Goal: Information Seeking & Learning: Learn about a topic

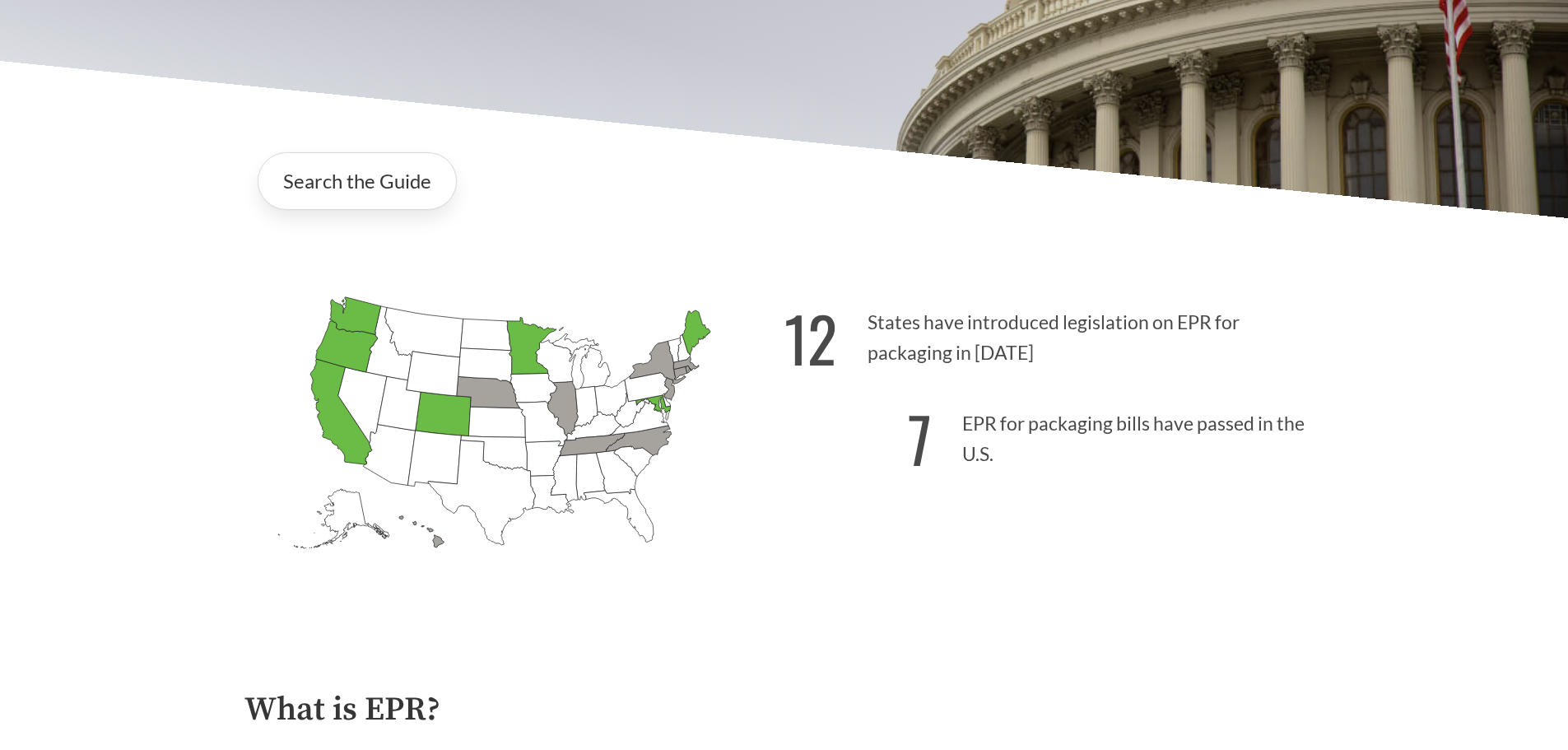
scroll to position [176, 0]
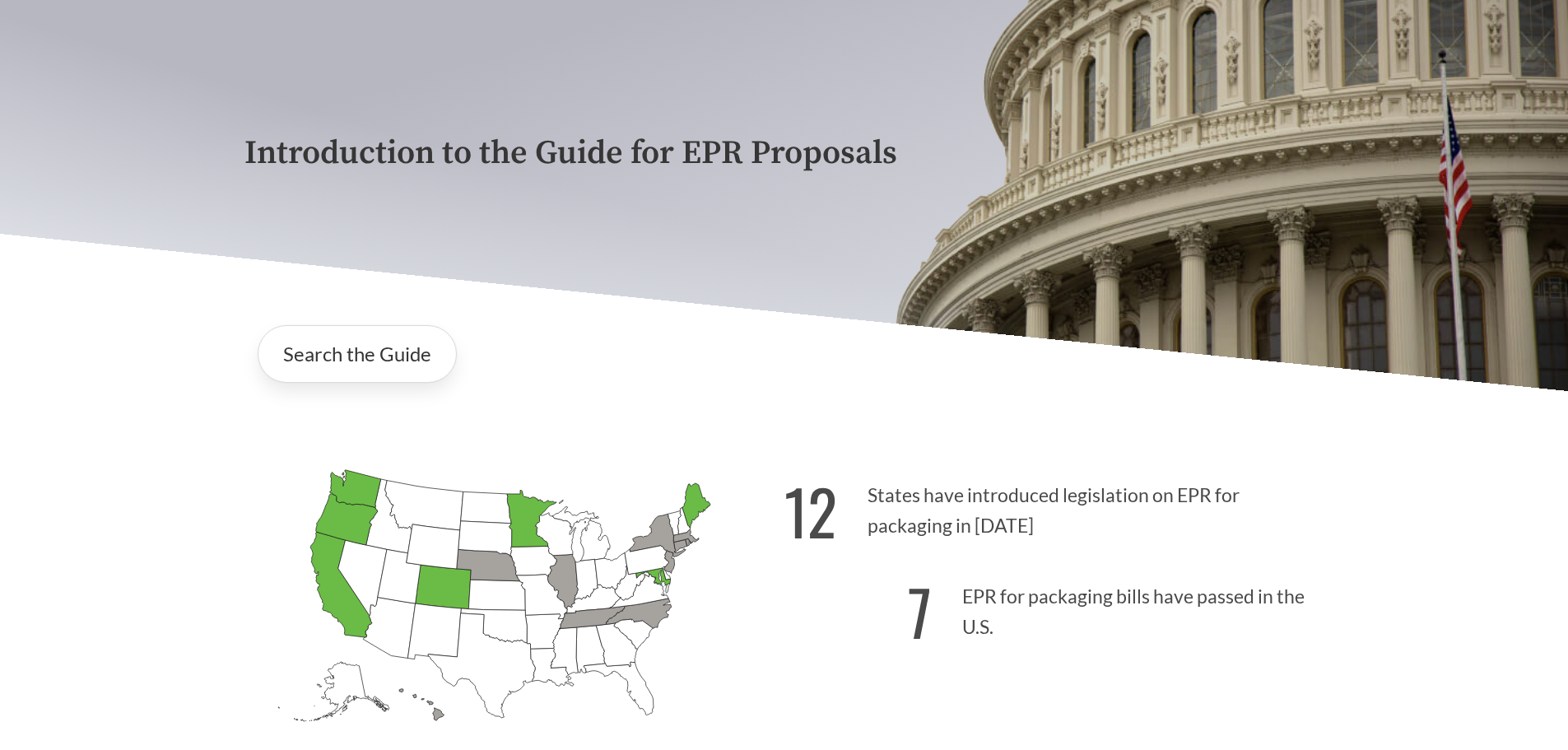
click at [883, 499] on p "12 States have introduced legislation on EPR for packaging in 2025" at bounding box center [1053, 506] width 540 height 101
click at [317, 366] on link "Search the Guide" at bounding box center [357, 354] width 199 height 57
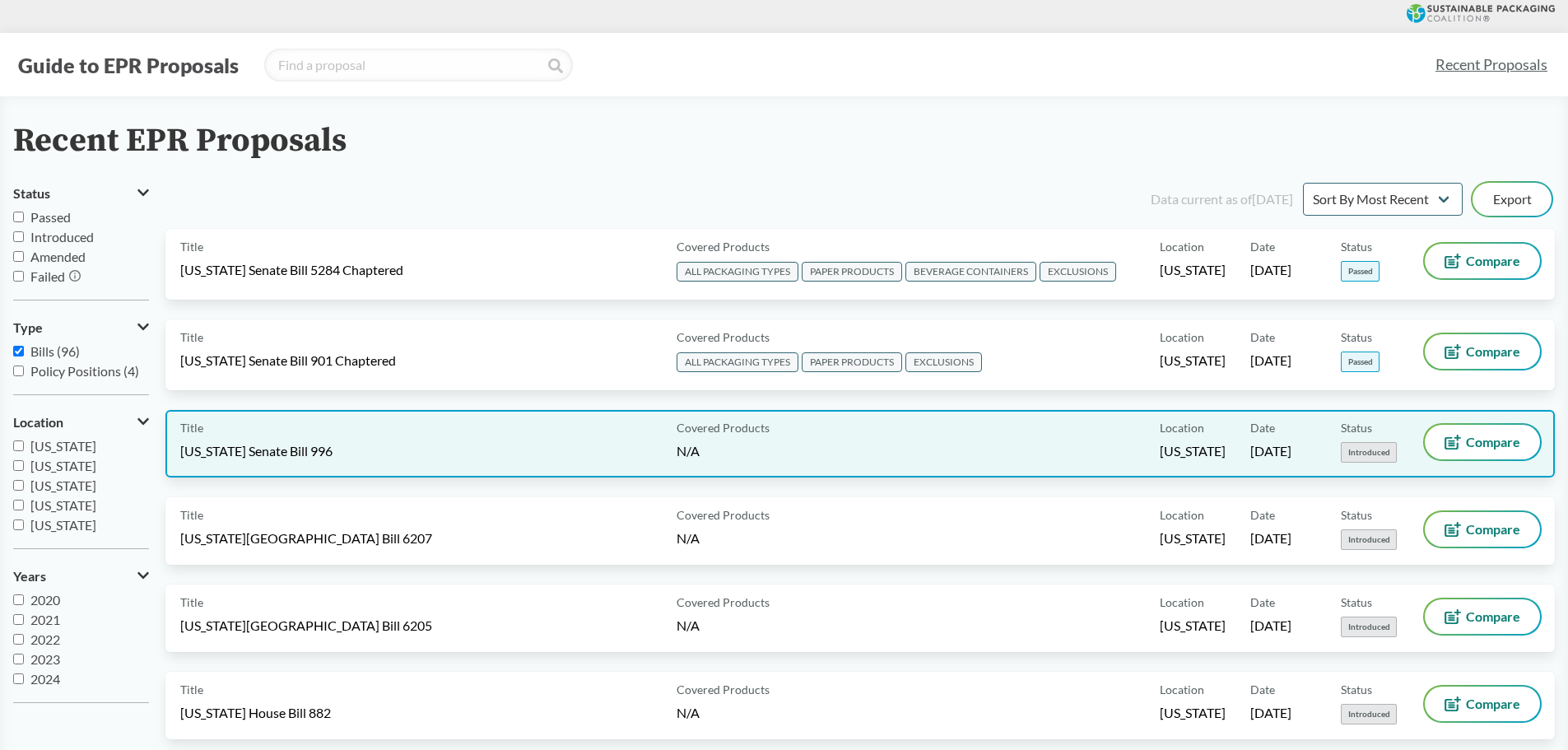
scroll to position [83, 0]
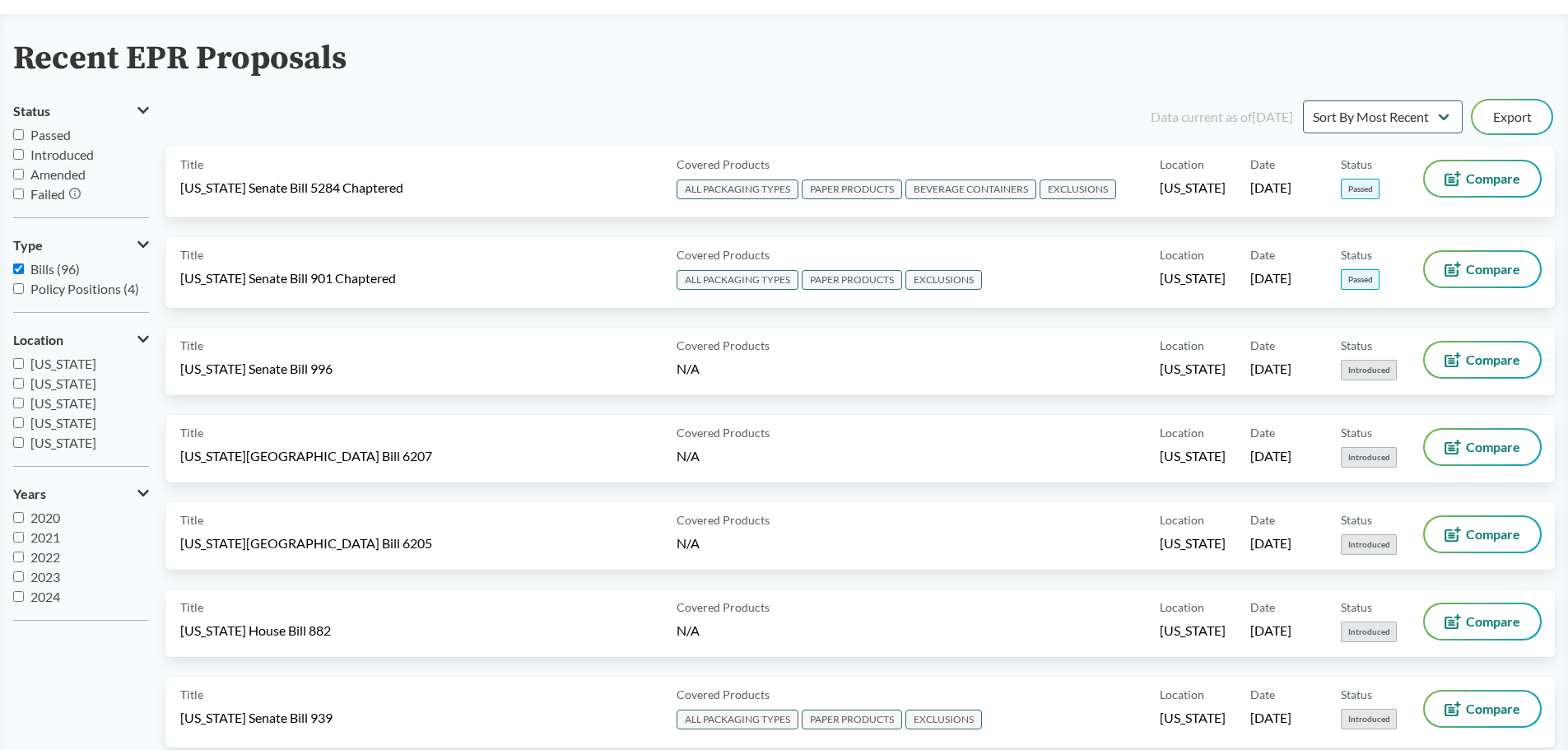
click at [528, 403] on div "Title Rhode Island Senate Bill 996 Covered Products N/A Location Rhode Island D…" at bounding box center [859, 371] width 1389 height 87
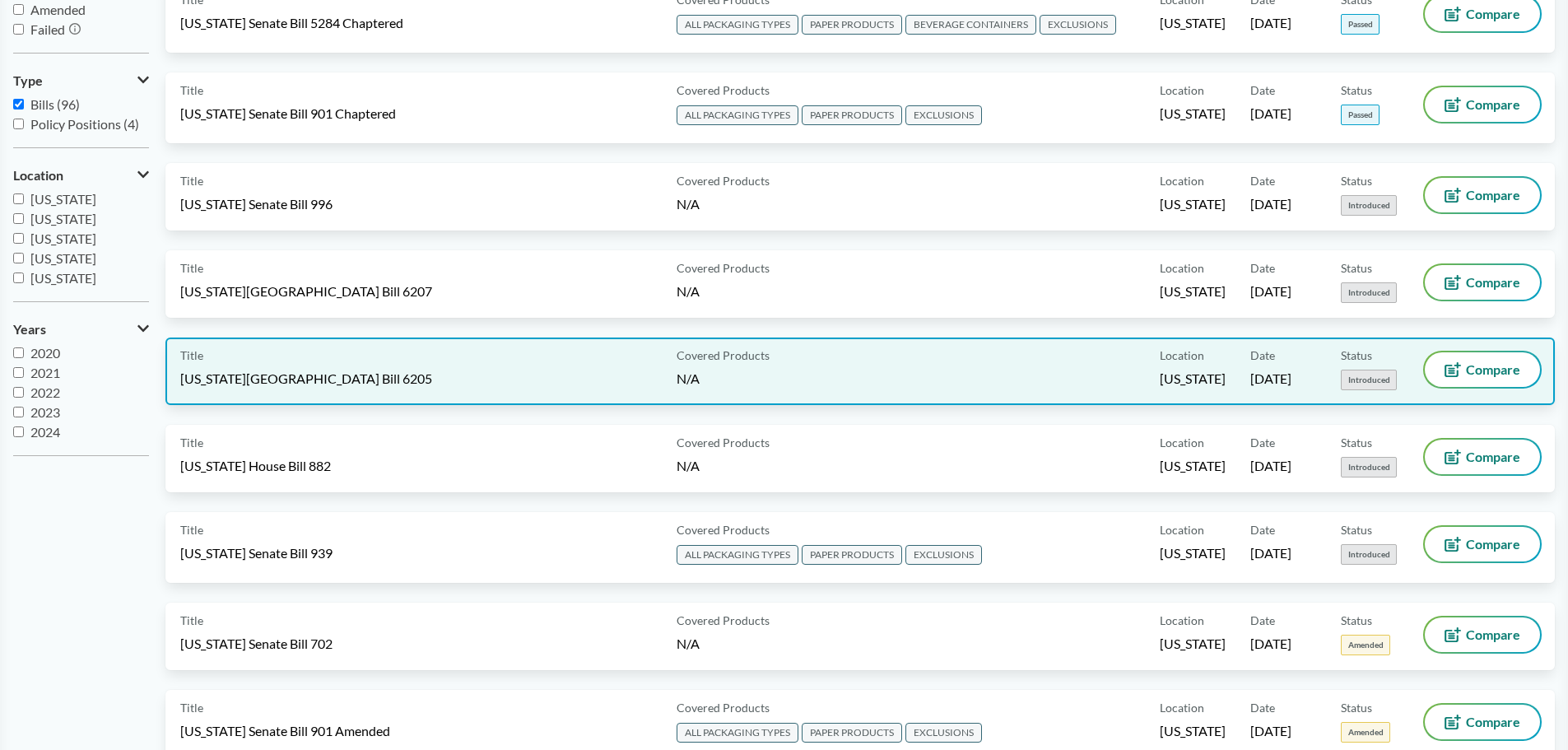
scroll to position [330, 0]
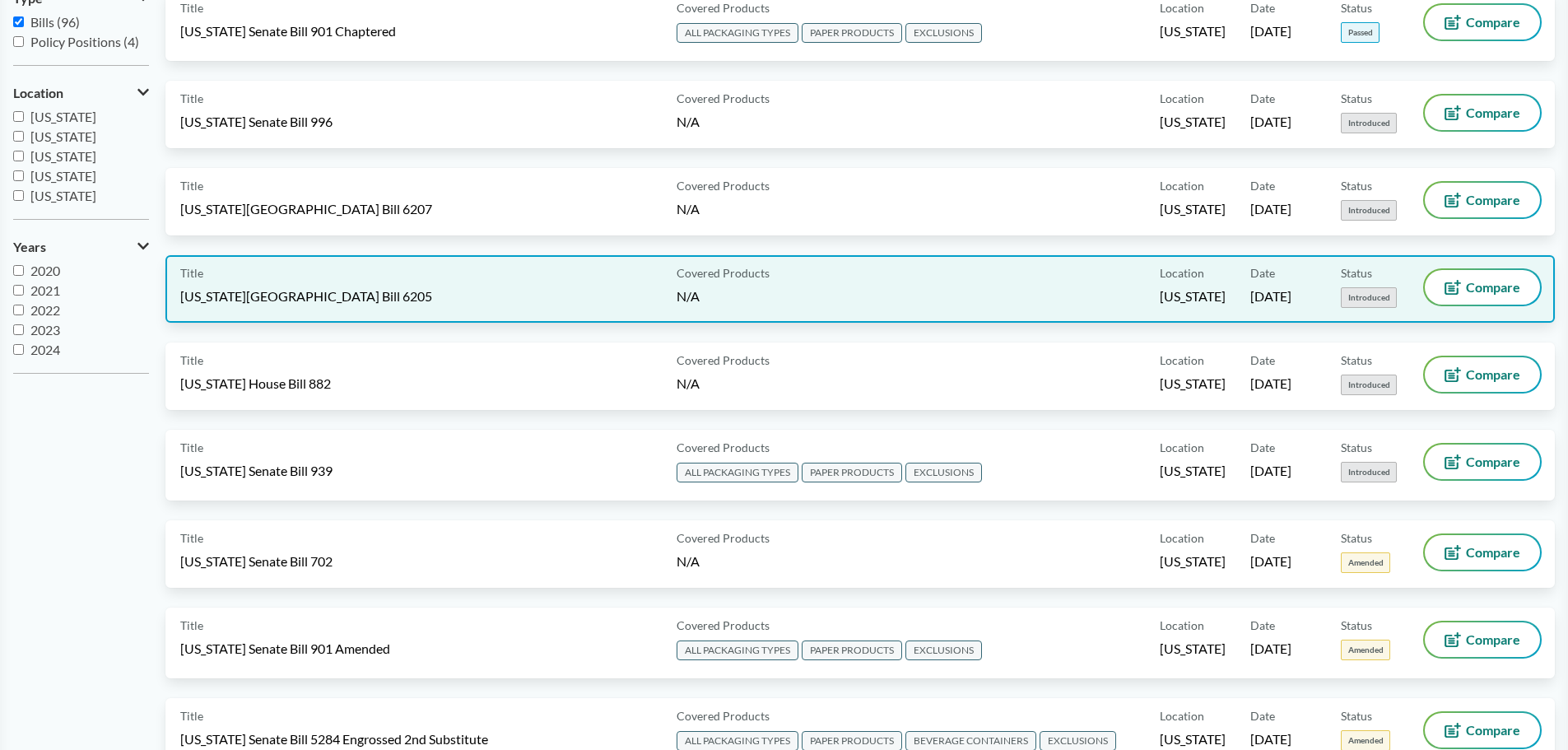
click at [260, 290] on span "[US_STATE][GEOGRAPHIC_DATA] Bill 6205" at bounding box center [306, 296] width 251 height 18
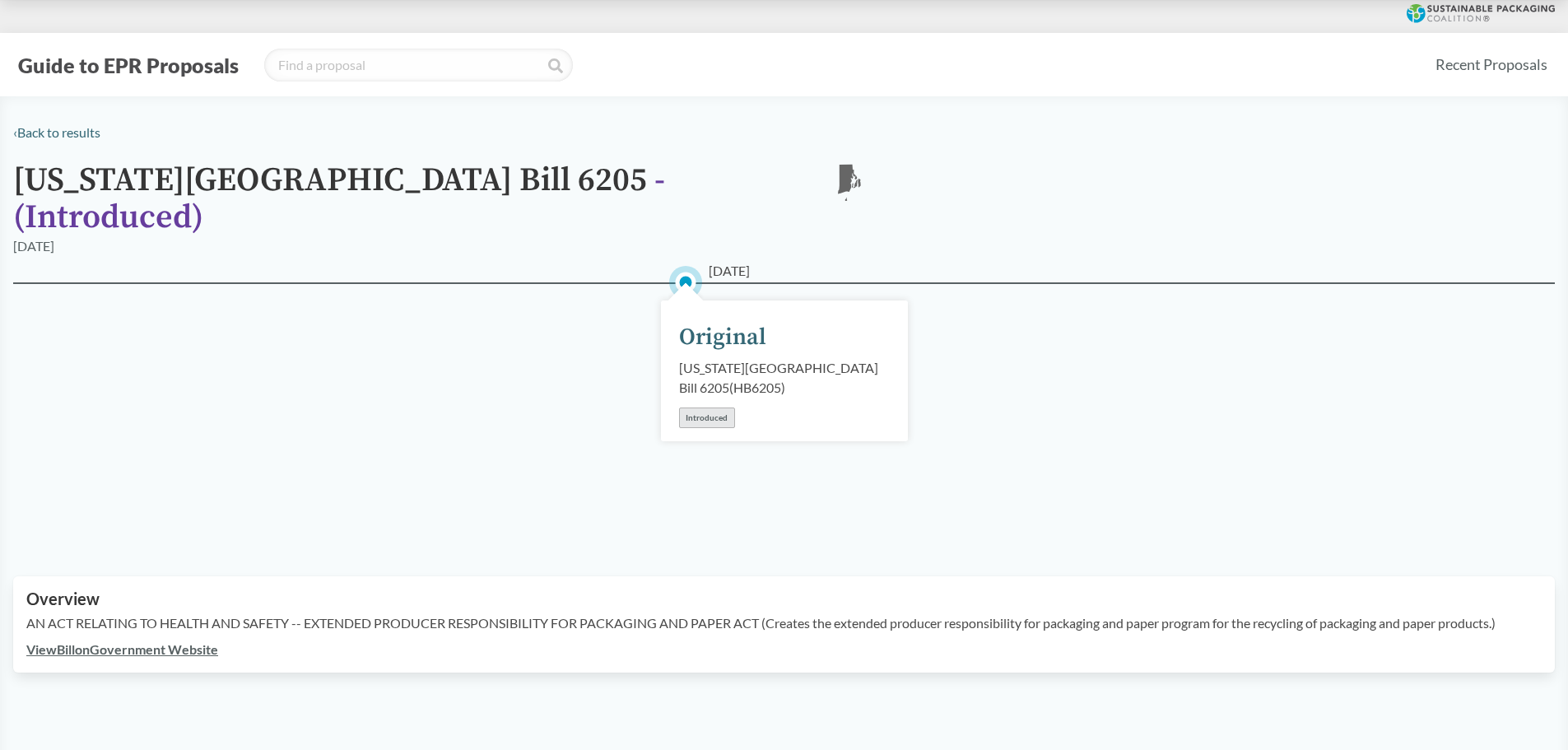
click at [21, 187] on h1 "Rhode Island House Bill 6205 - ( Introduced )" at bounding box center [409, 199] width 790 height 74
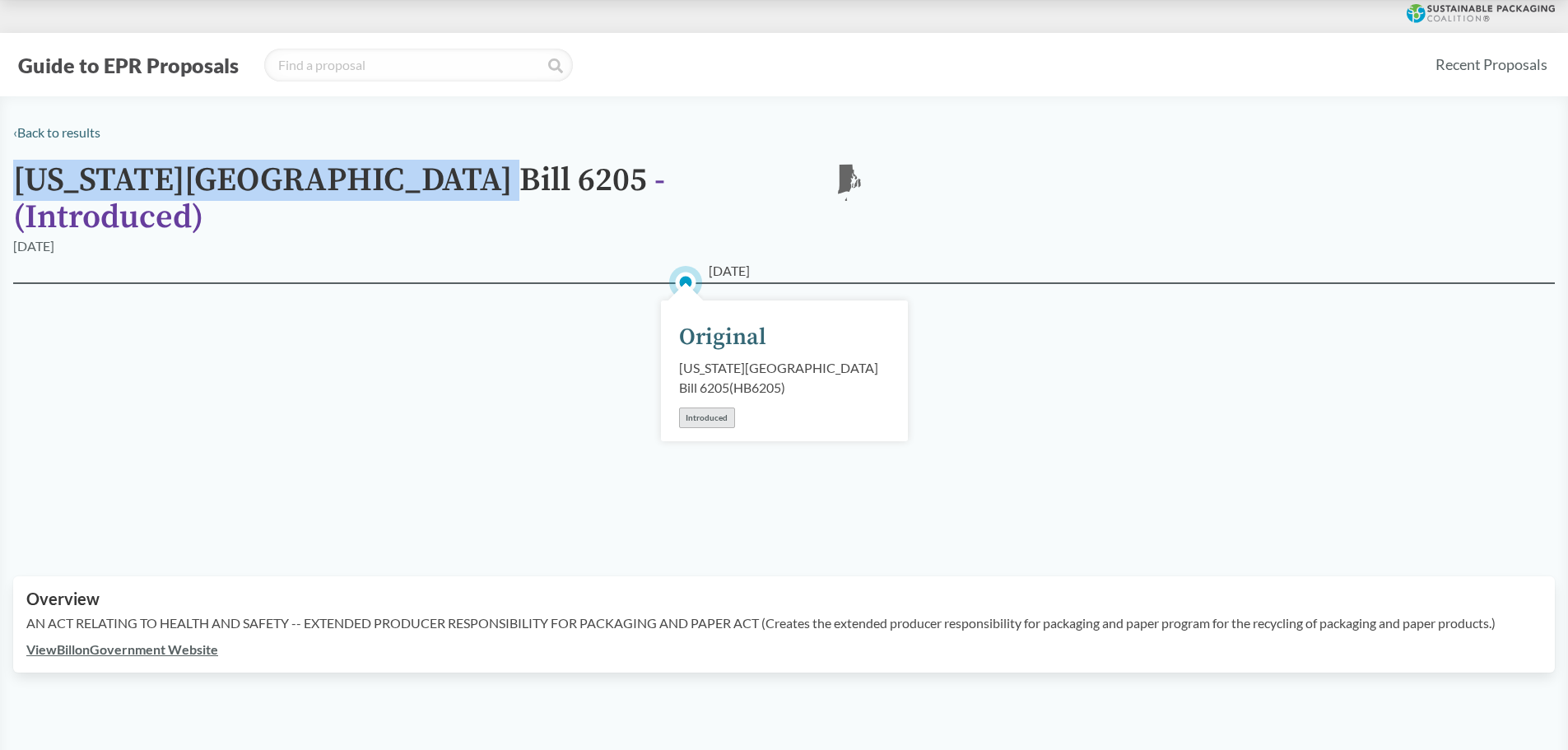
drag, startPoint x: 21, startPoint y: 187, endPoint x: 398, endPoint y: 208, distance: 377.6
click at [398, 208] on h1 "Rhode Island House Bill 6205 - ( Introduced )" at bounding box center [409, 199] width 790 height 74
copy h1 "[US_STATE][GEOGRAPHIC_DATA] Bill 6205"
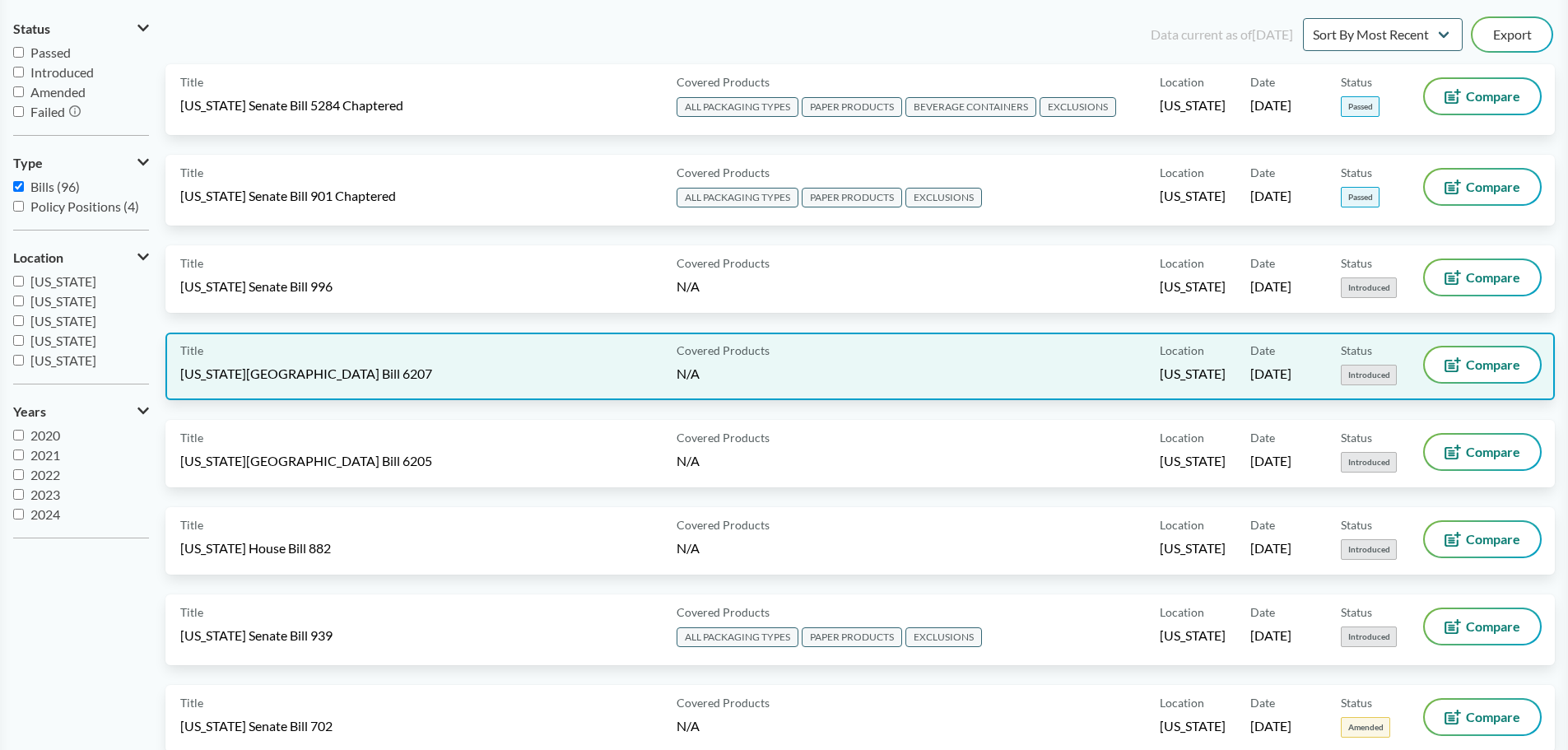
scroll to position [247, 0]
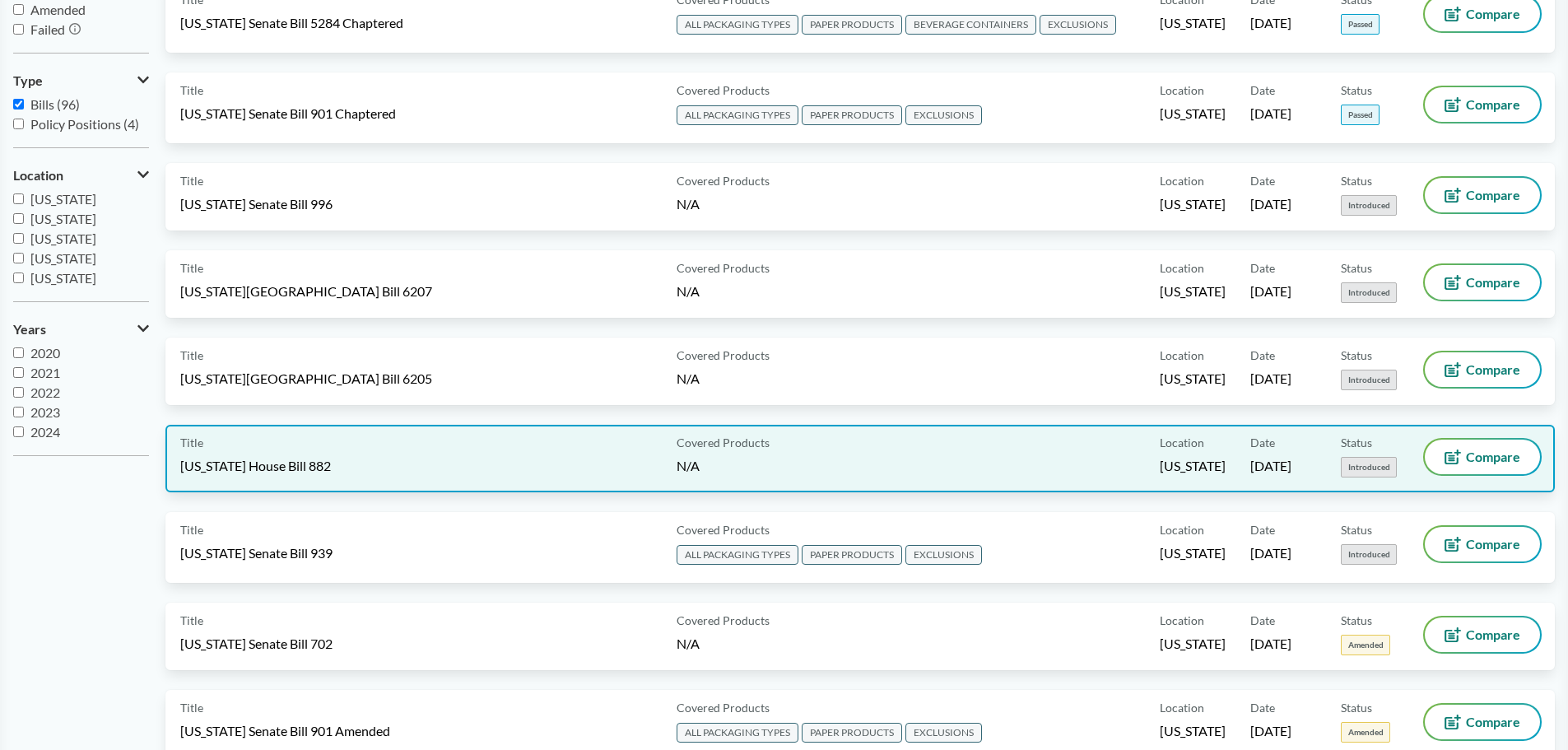
click at [383, 453] on div "Title North Carolina House Bill 882" at bounding box center [425, 458] width 489 height 38
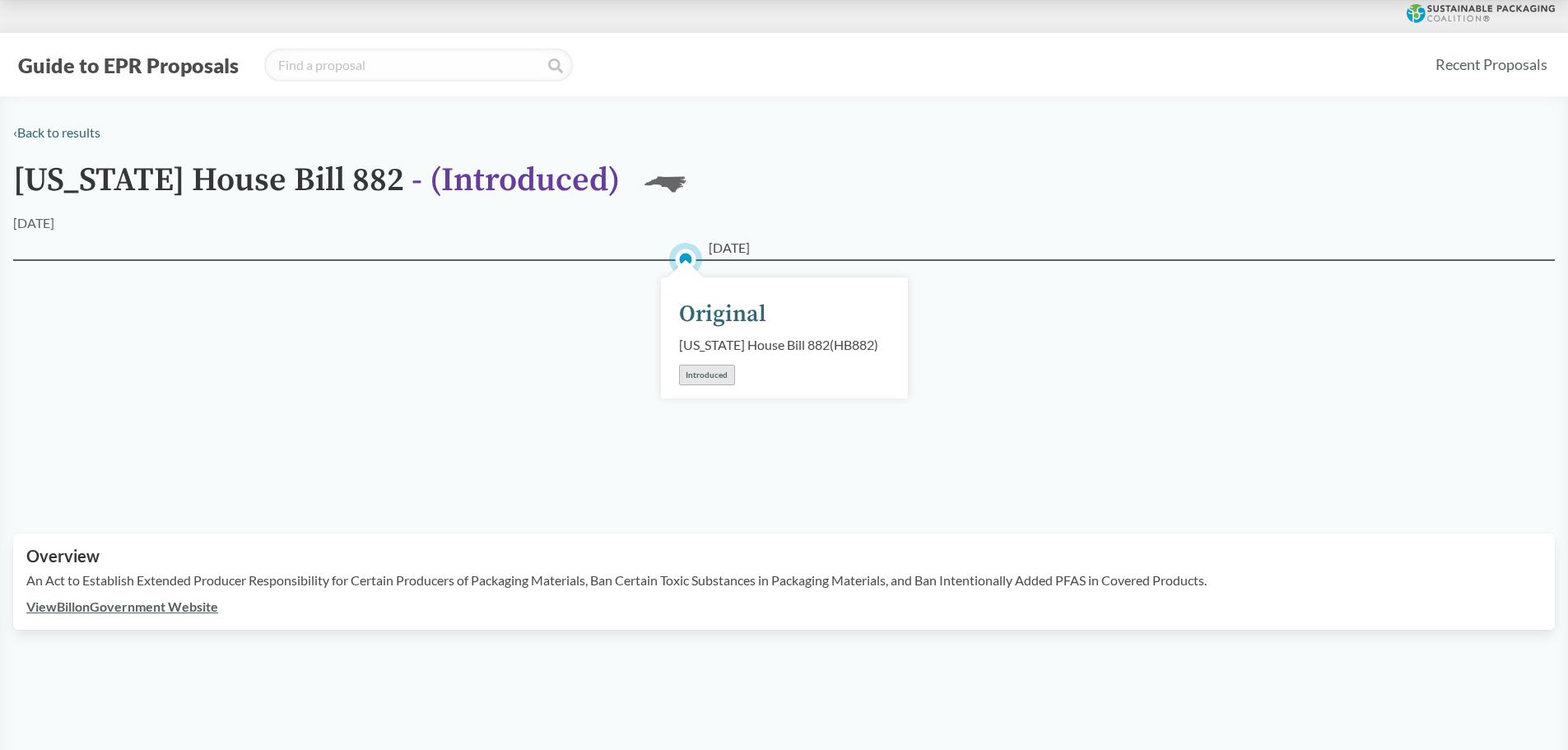
click at [61, 182] on h1 "North Carolina House Bill 882 - ( Introduced )" at bounding box center [316, 188] width 606 height 51
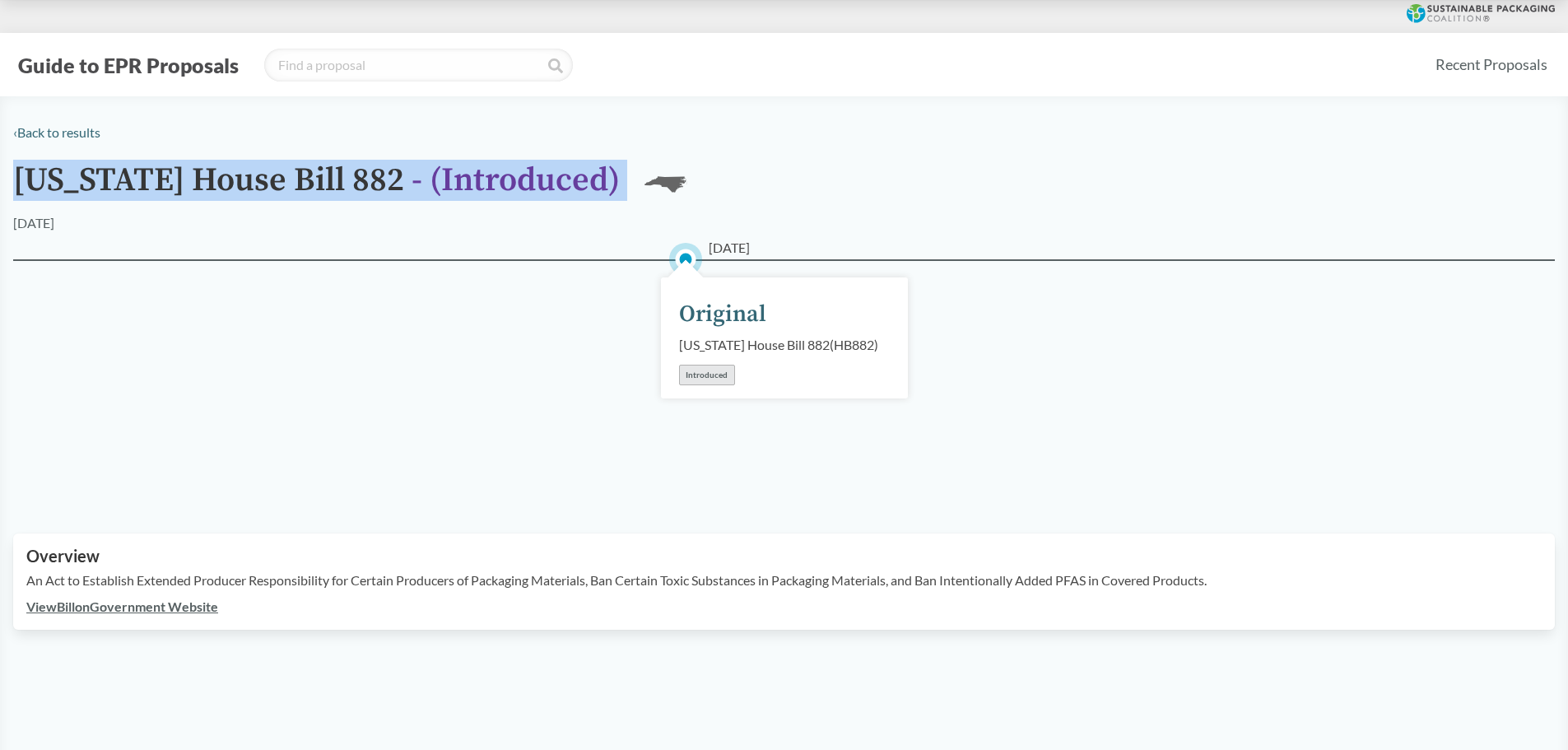
drag, startPoint x: 61, startPoint y: 182, endPoint x: 359, endPoint y: 167, distance: 298.4
click at [359, 167] on h1 "North Carolina House Bill 882 - ( Introduced )" at bounding box center [316, 188] width 606 height 51
click at [359, 166] on h1 "North Carolina House Bill 882 - ( Introduced )" at bounding box center [316, 188] width 606 height 51
click at [127, 183] on h1 "North Carolina House Bill 882 - ( Introduced )" at bounding box center [316, 188] width 606 height 51
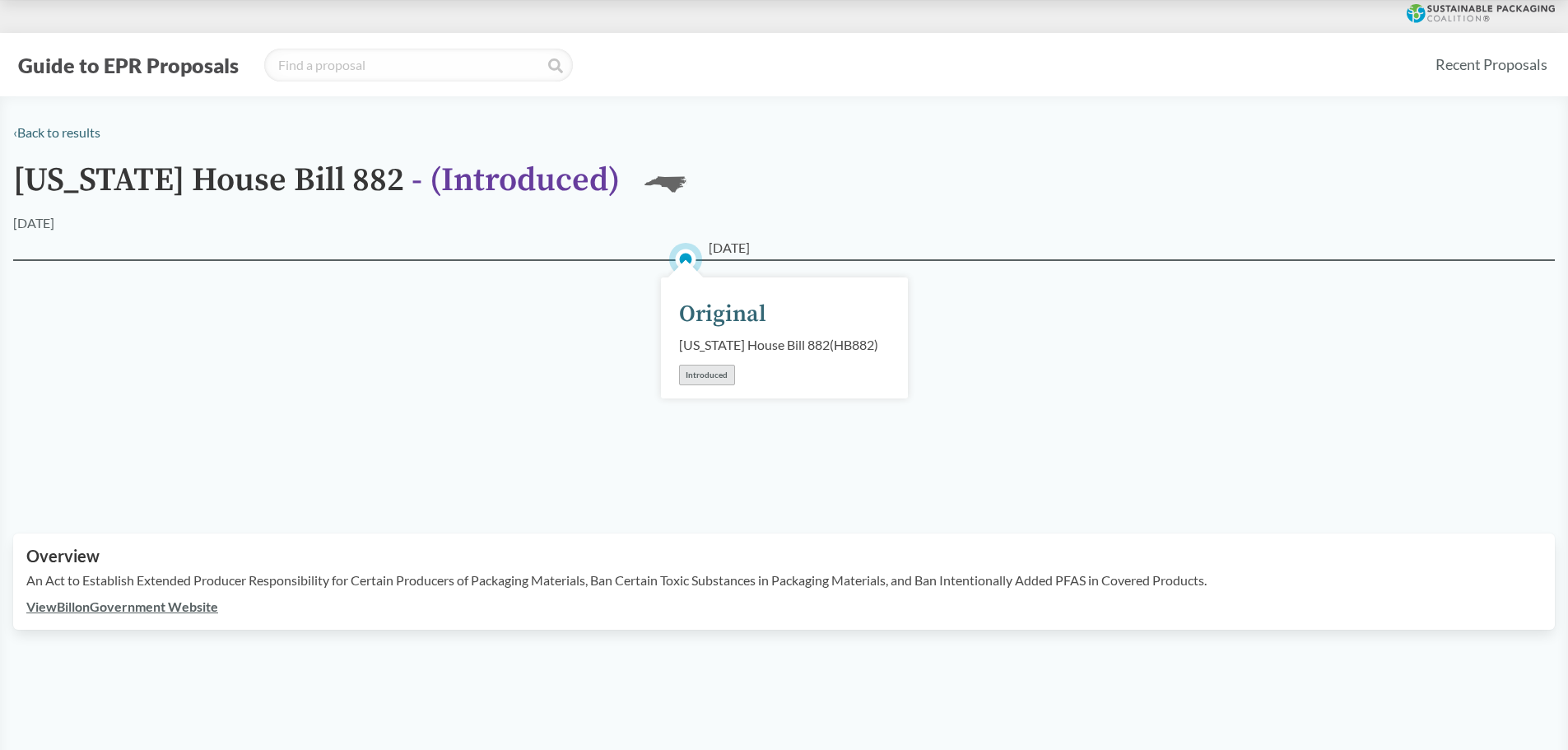
click at [75, 181] on h1 "North Carolina House Bill 882 - ( Introduced )" at bounding box center [316, 188] width 606 height 51
drag, startPoint x: 75, startPoint y: 181, endPoint x: 438, endPoint y: 150, distance: 364.3
click at [438, 150] on div "‹ Back to results North Carolina House Bill 882 - ( Introduced ) NC 04/09/2025 …" at bounding box center [784, 376] width 1568 height 507
copy h1 "[US_STATE] House Bill 882"
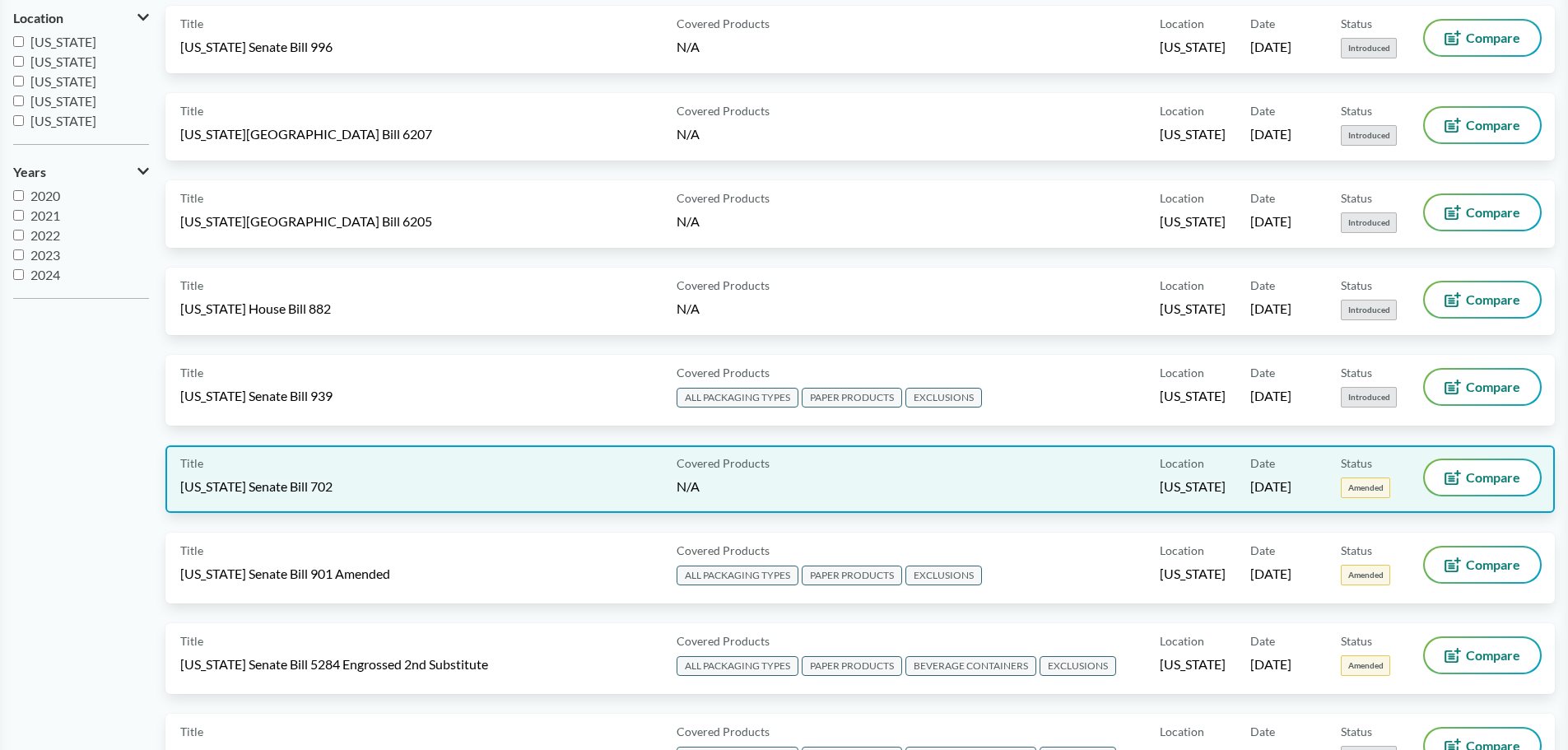
scroll to position [411, 0]
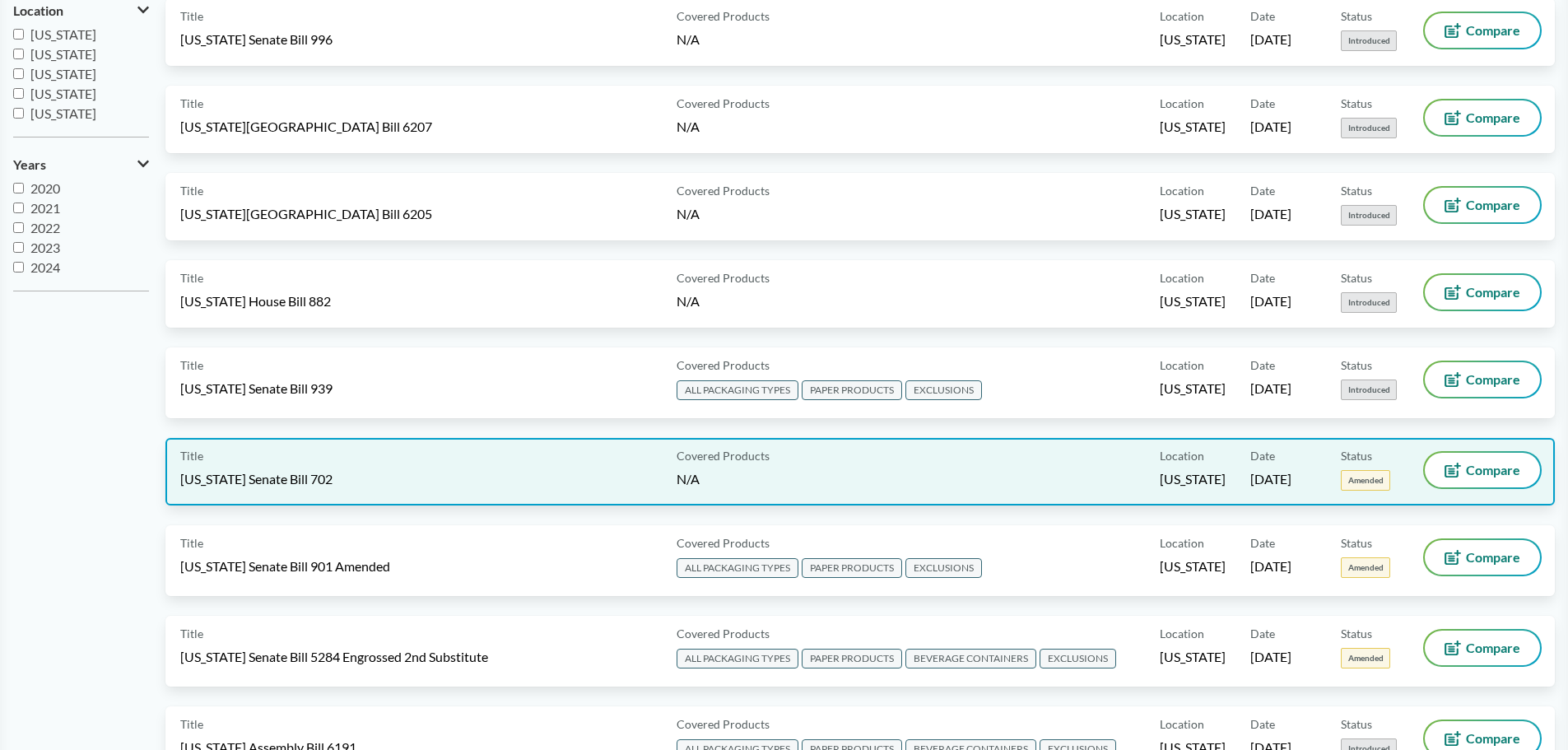
click at [399, 463] on div "Title Illinois Senate Bill 702" at bounding box center [425, 472] width 489 height 38
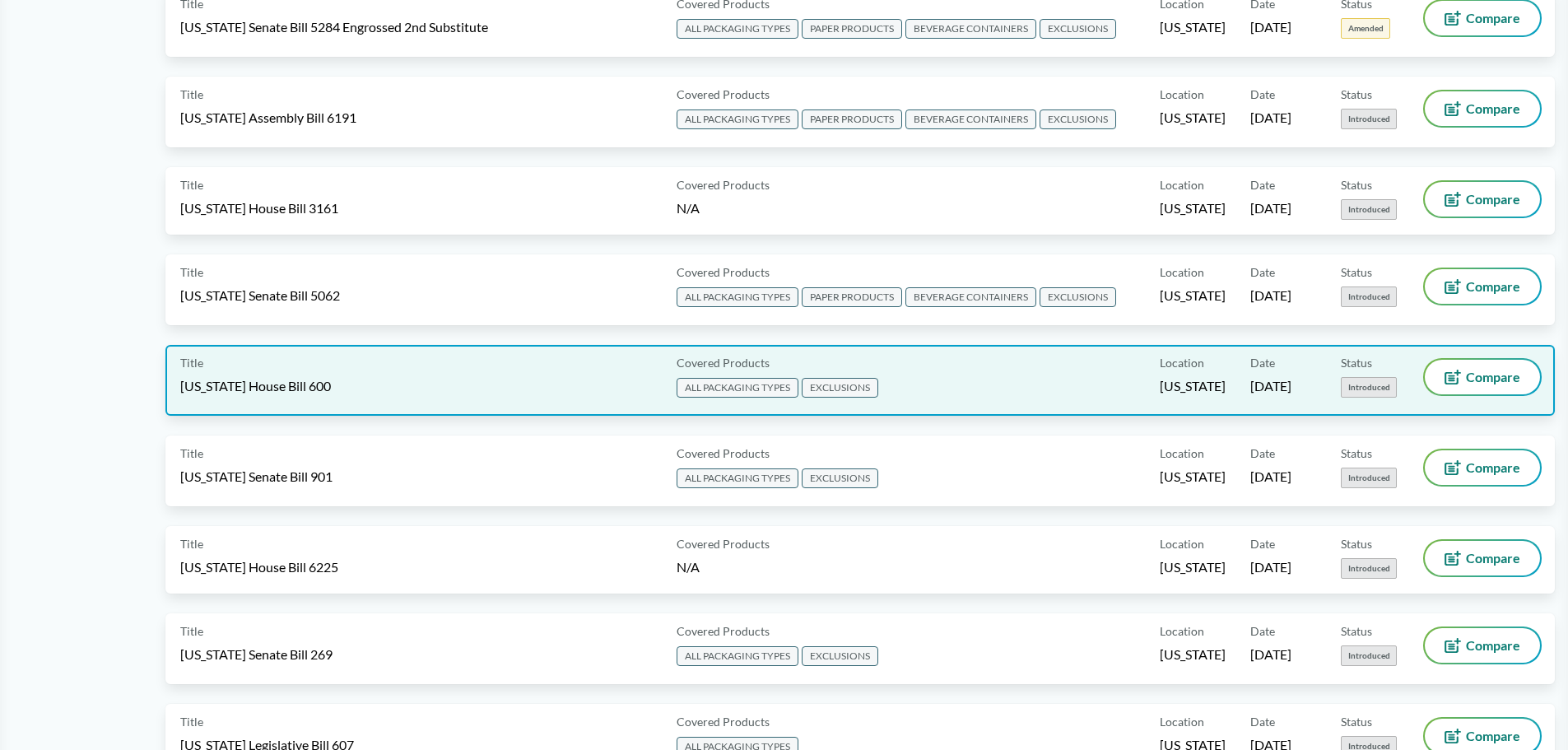
scroll to position [1070, 0]
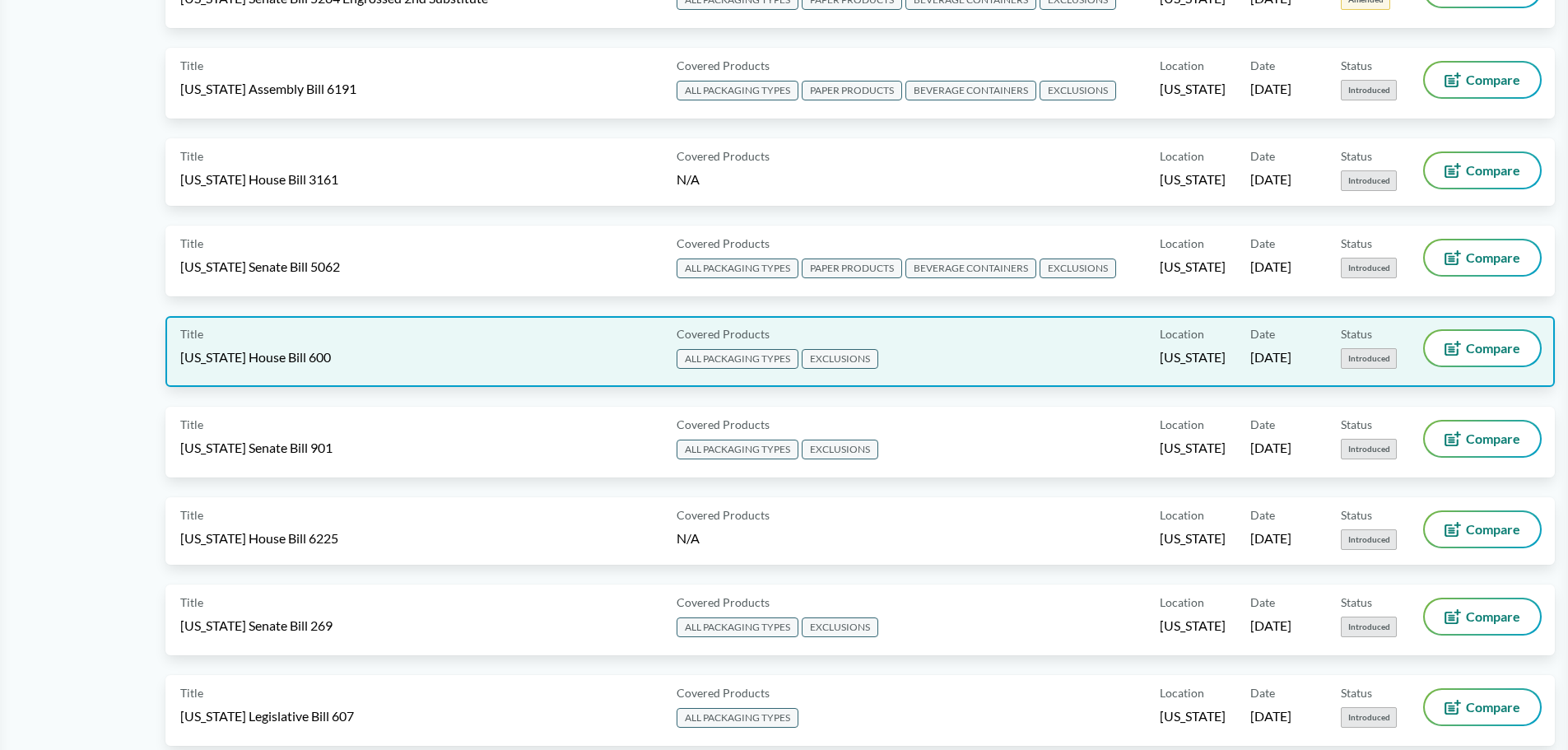
click at [410, 347] on div "Title Tennessee House Bill 600" at bounding box center [425, 351] width 489 height 41
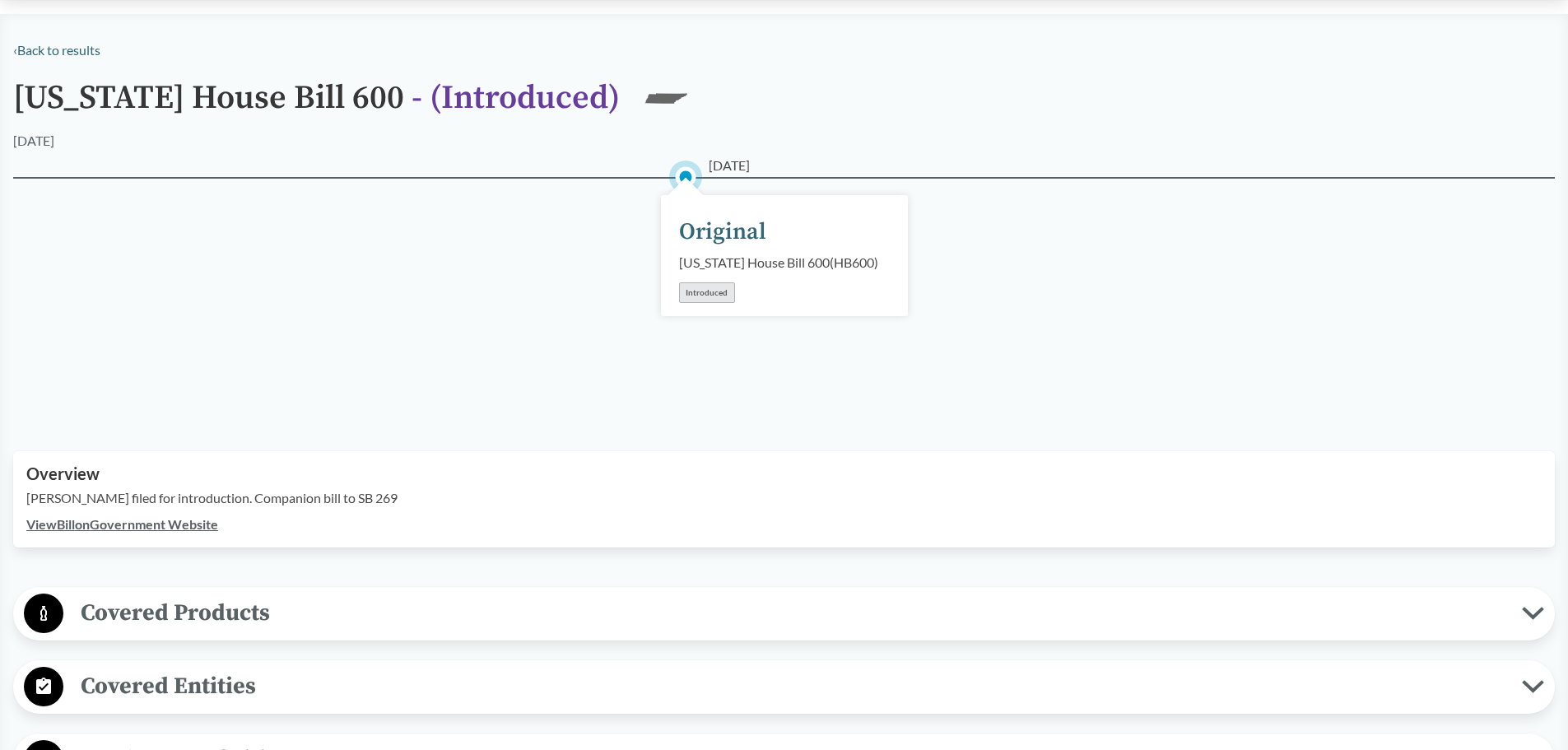
scroll to position [164, 0]
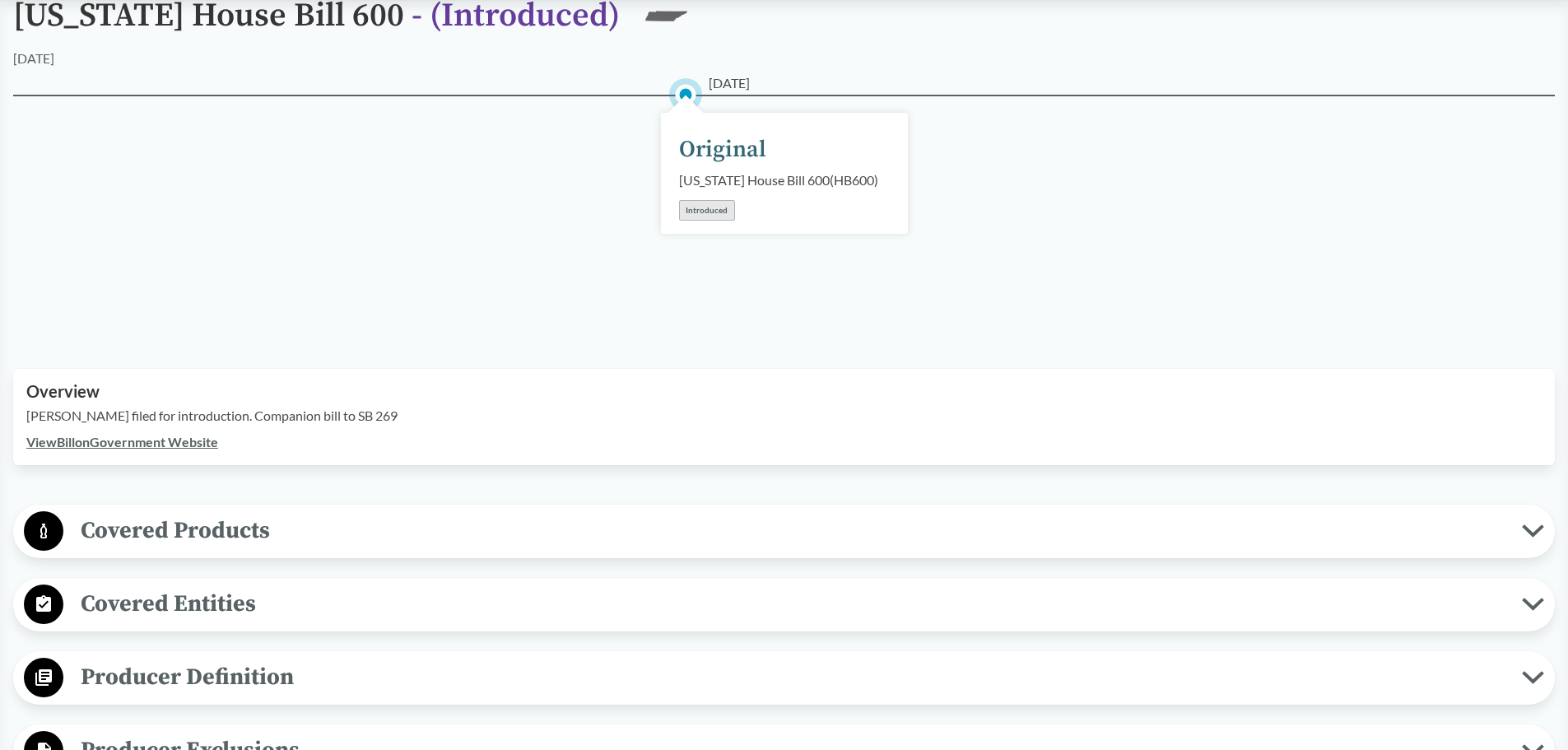
click at [283, 232] on div "01/30/2025 Original Tennessee House Bill 600 ( HB600 ) Introduced" at bounding box center [784, 211] width 1541 height 234
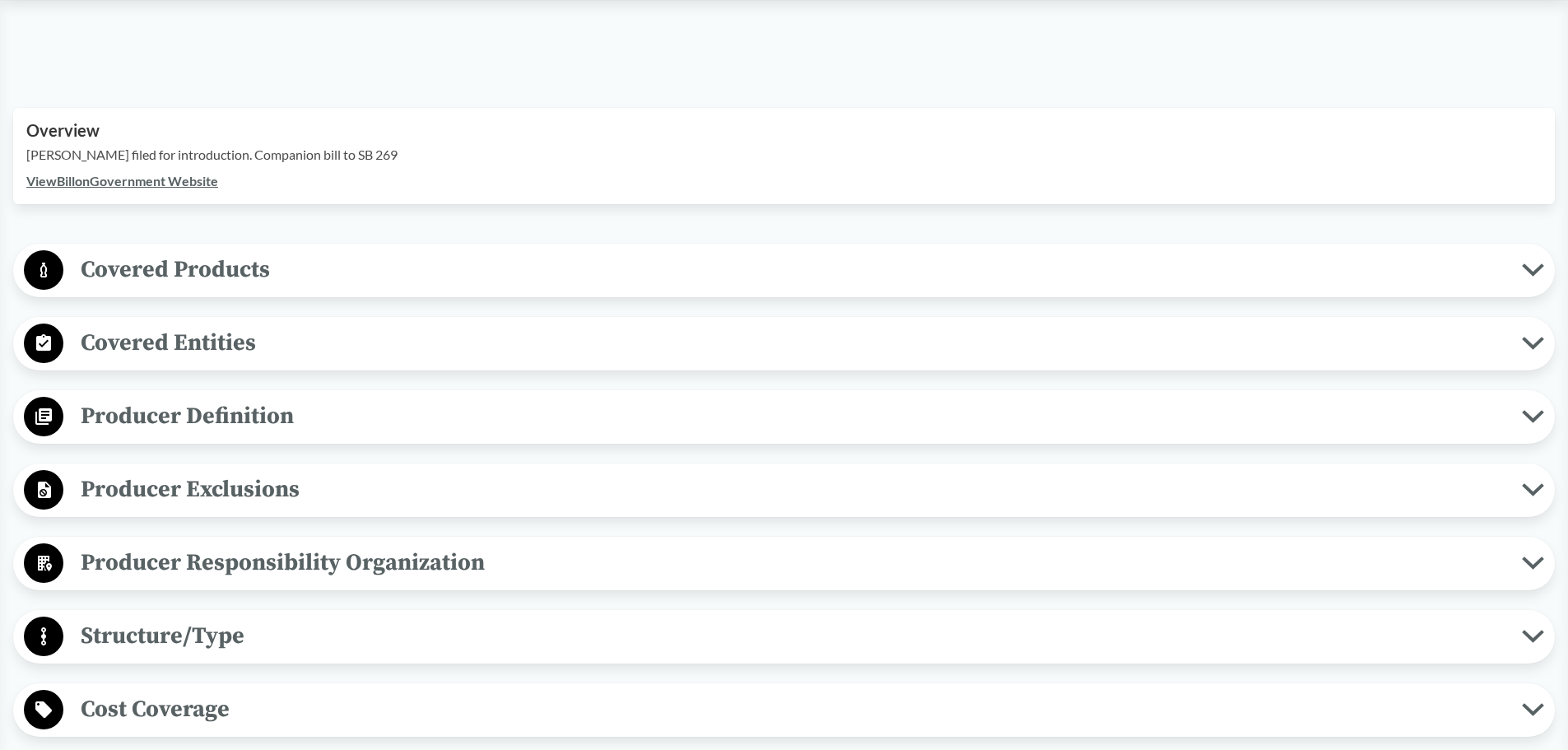
scroll to position [576, 0]
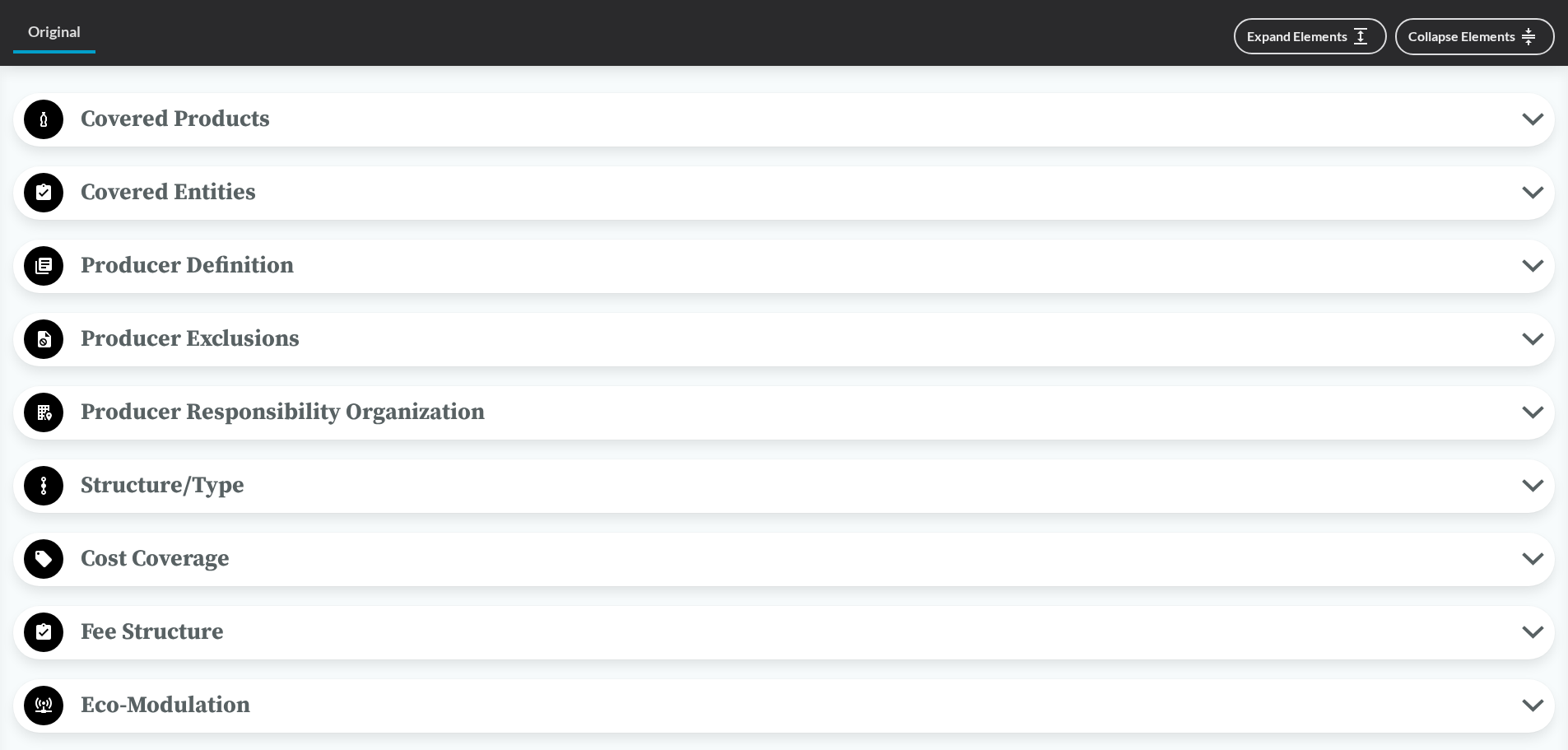
click at [284, 271] on span "Producer Definition" at bounding box center [793, 265] width 1458 height 37
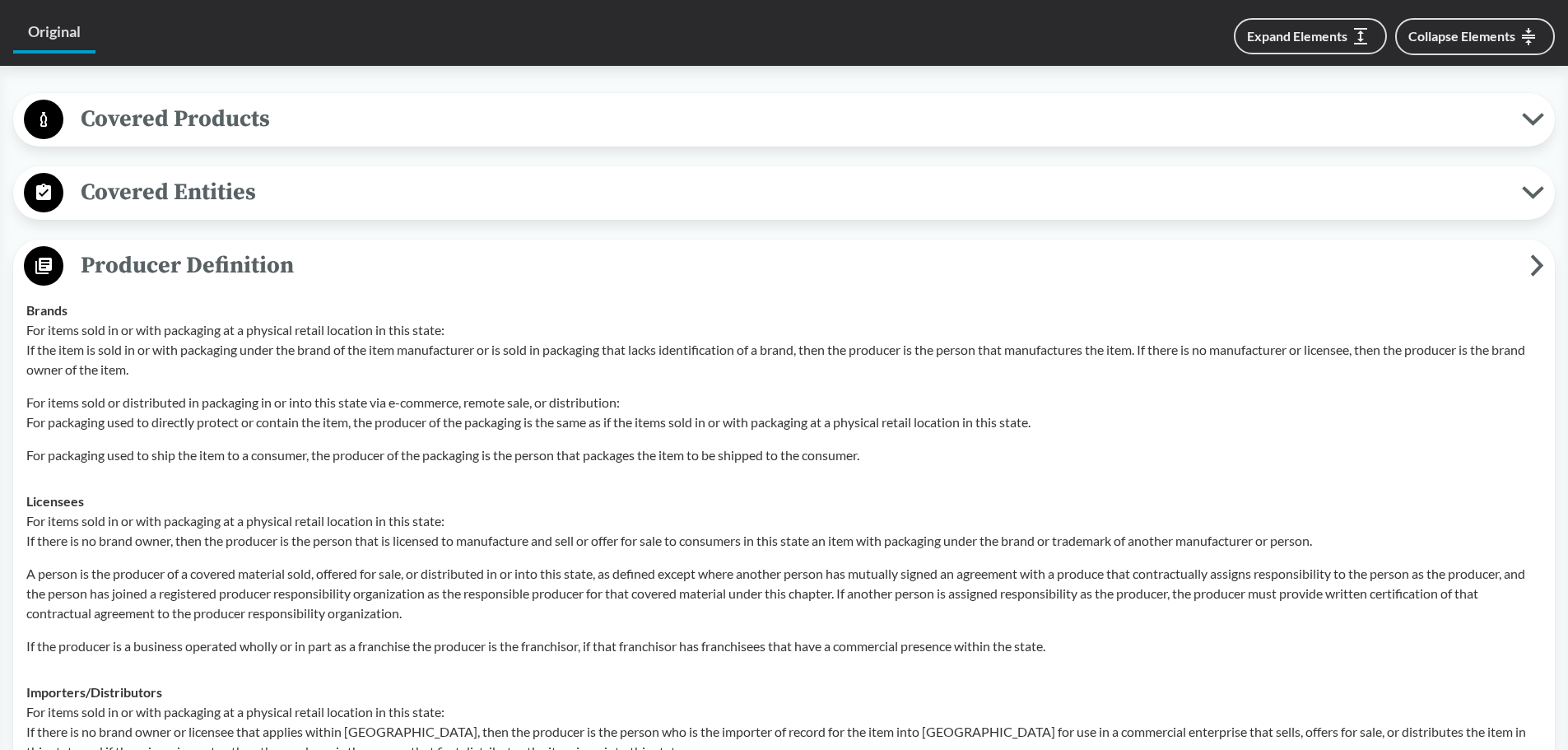
click at [284, 271] on span "Producer Definition" at bounding box center [797, 265] width 1467 height 37
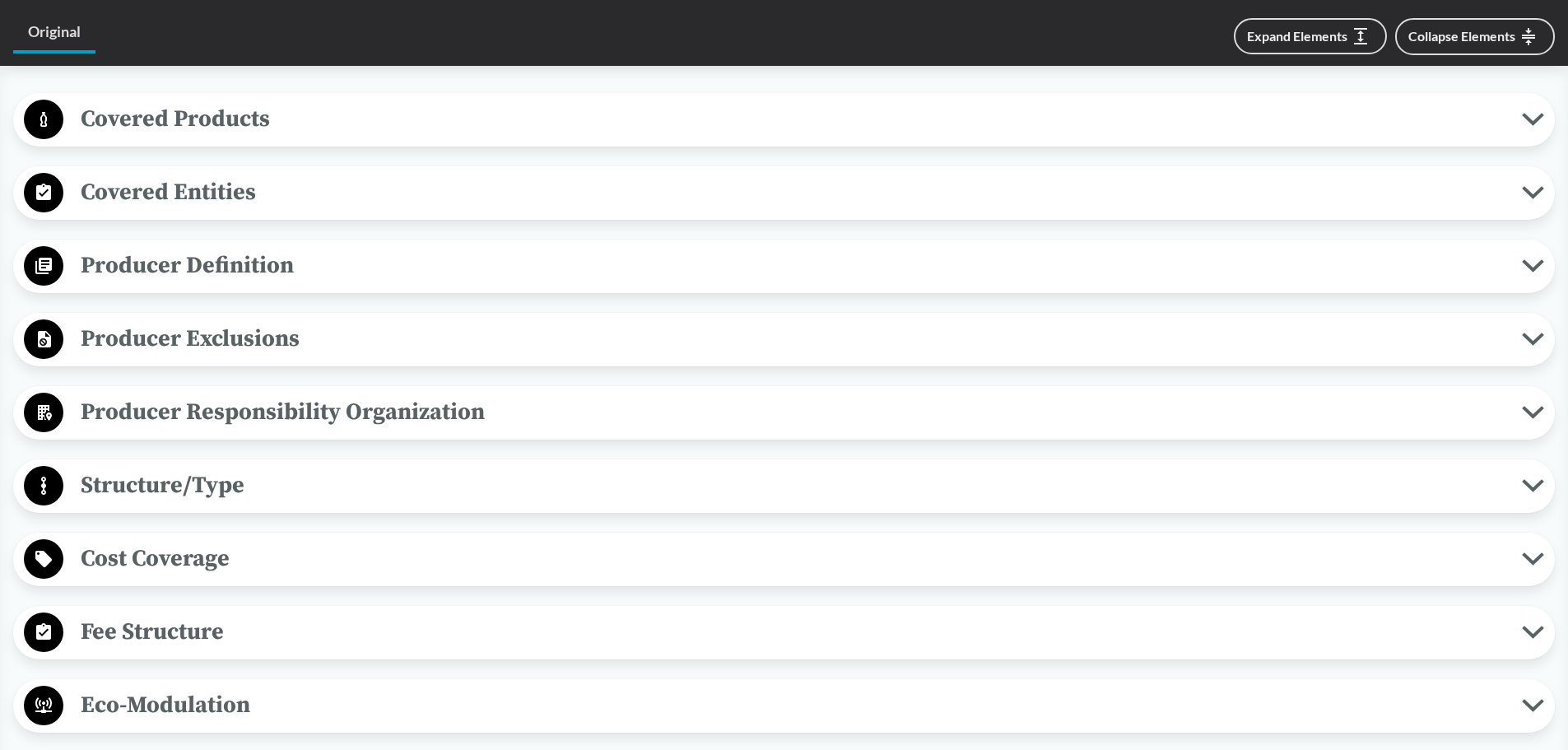
click at [261, 280] on span "Producer Definition" at bounding box center [793, 265] width 1458 height 37
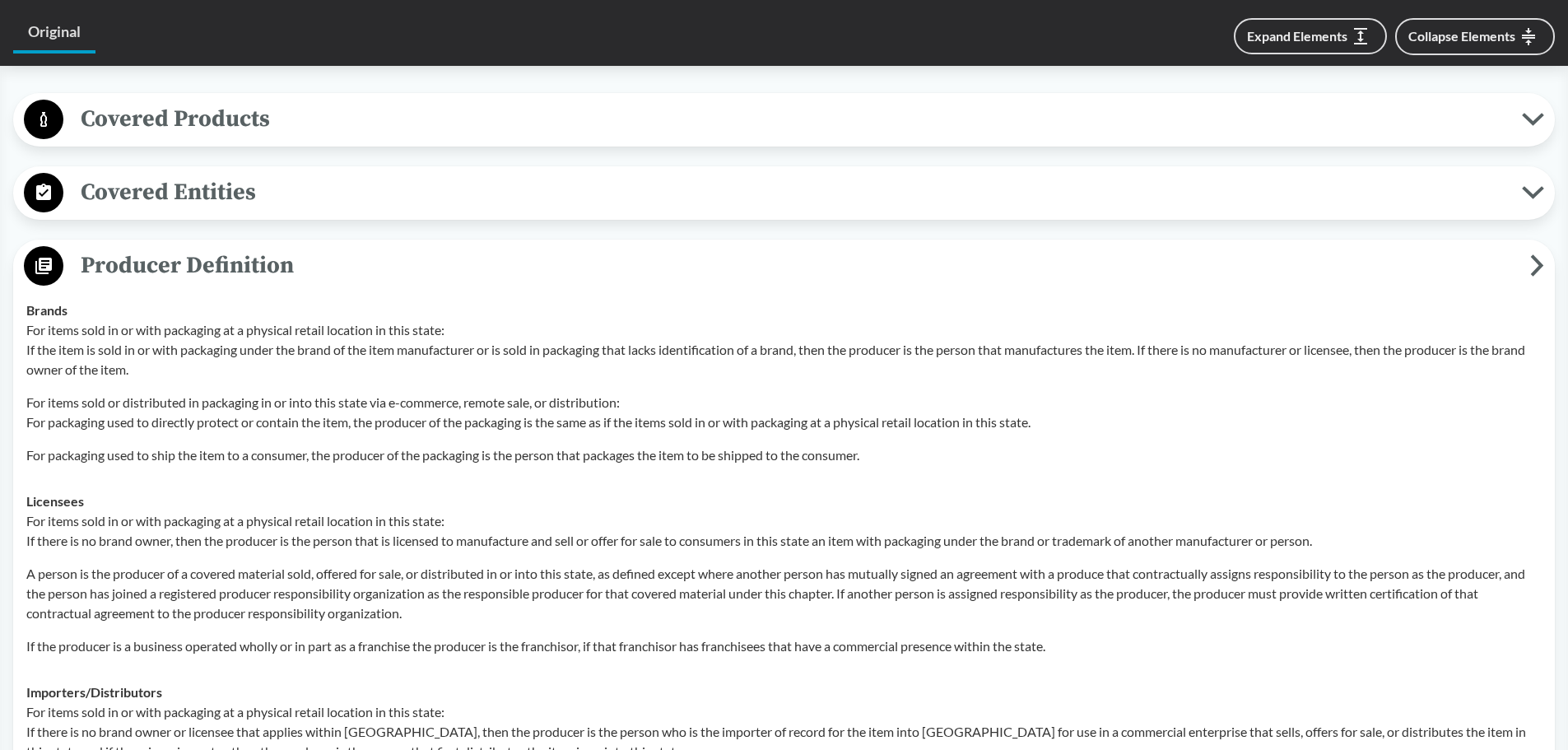
click at [261, 280] on span "Producer Definition" at bounding box center [797, 265] width 1467 height 37
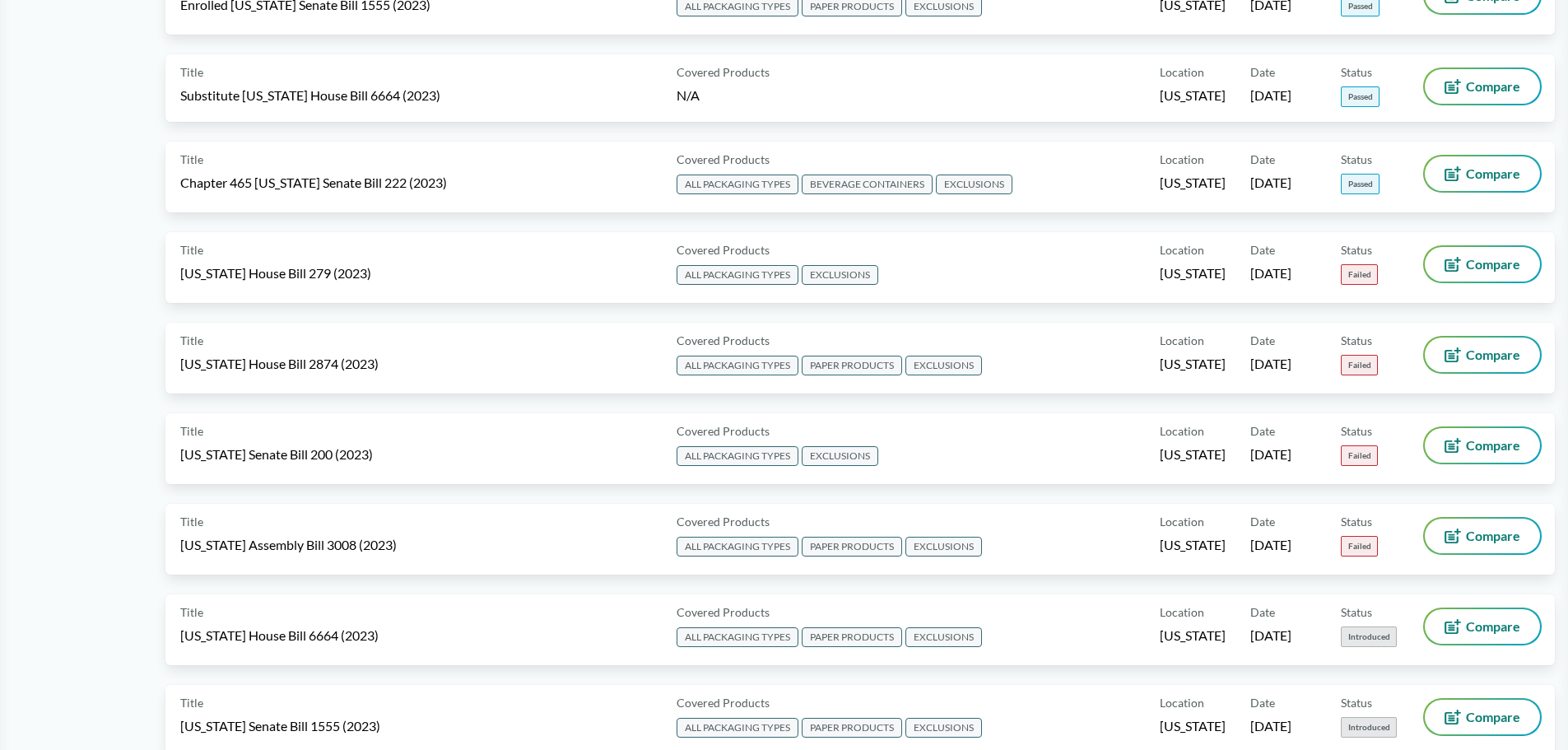
scroll to position [3622, 0]
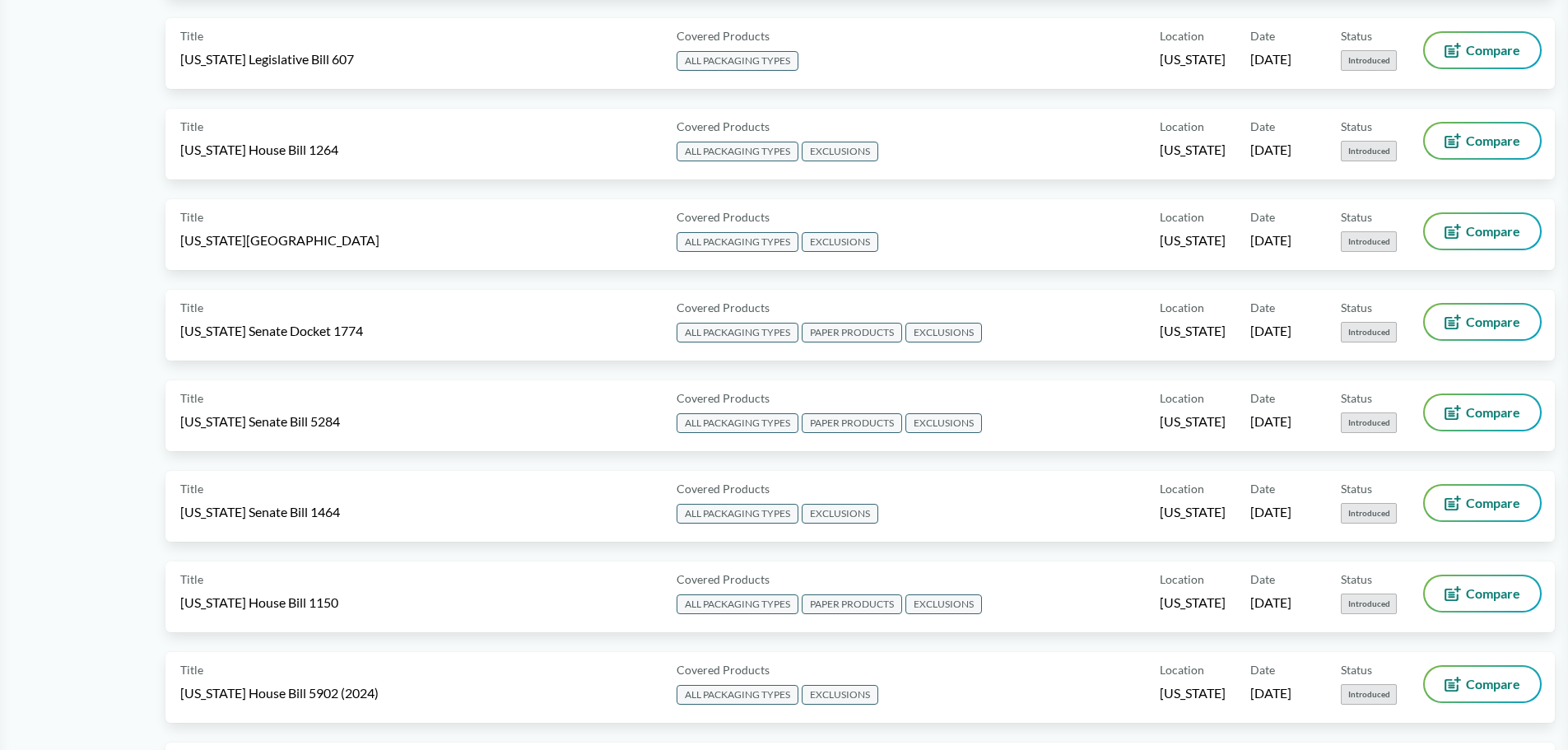
drag, startPoint x: 68, startPoint y: 452, endPoint x: 123, endPoint y: 256, distance: 203.6
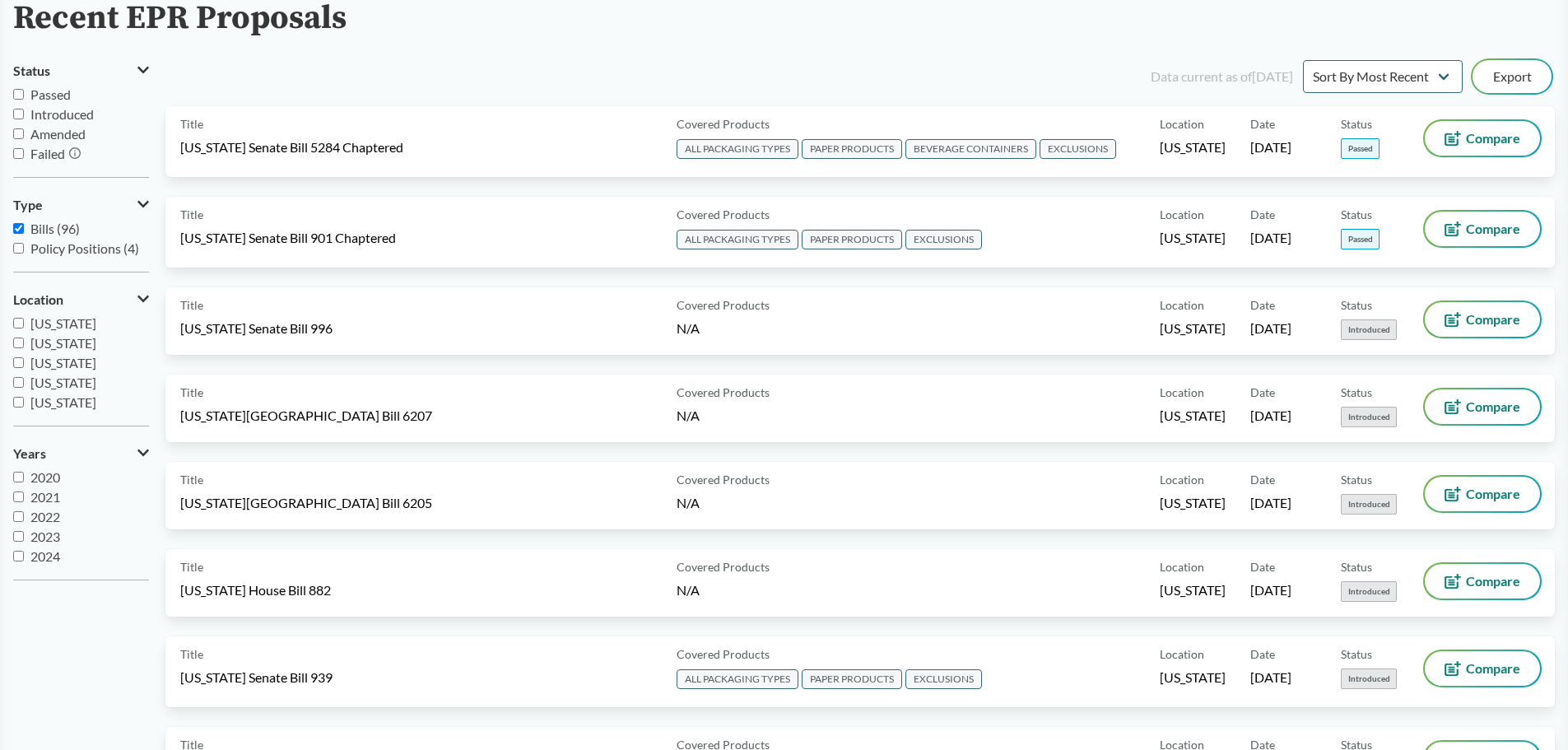
scroll to position [0, 0]
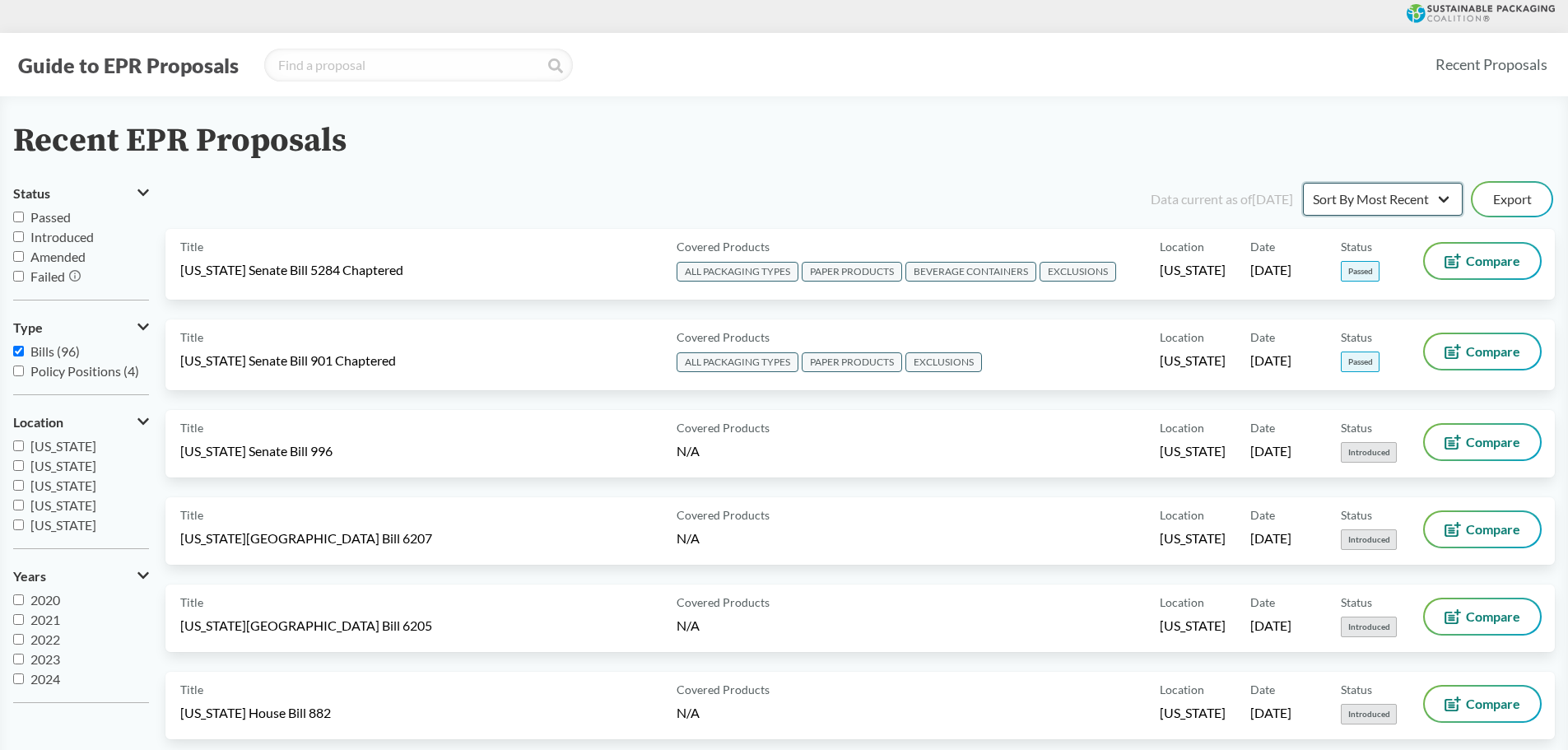
click at [1438, 203] on select "Sort By Most Recent Sort By Status" at bounding box center [1383, 199] width 160 height 33
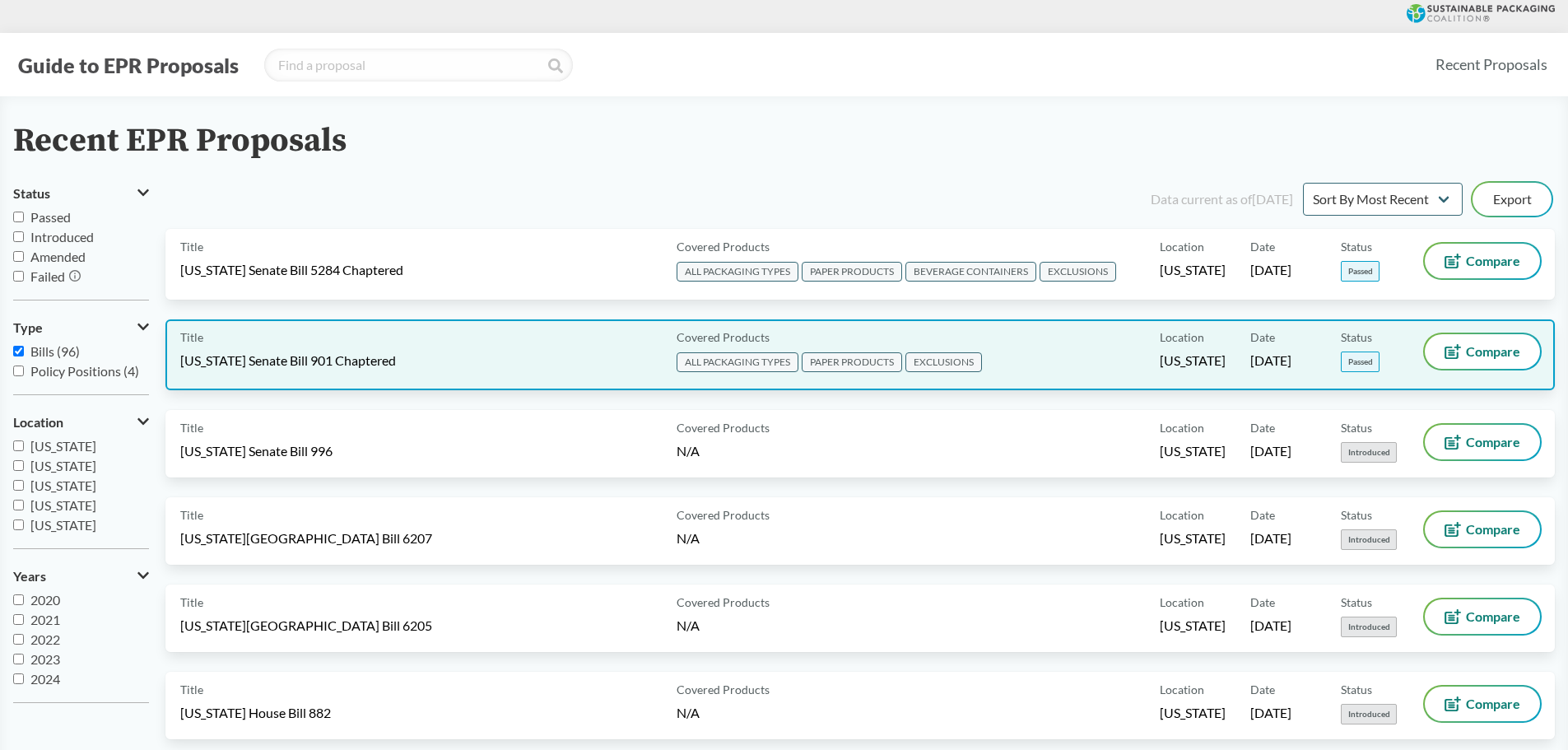
click at [458, 361] on div "Title Maryland Senate Bill 901 Chaptered" at bounding box center [425, 355] width 489 height 41
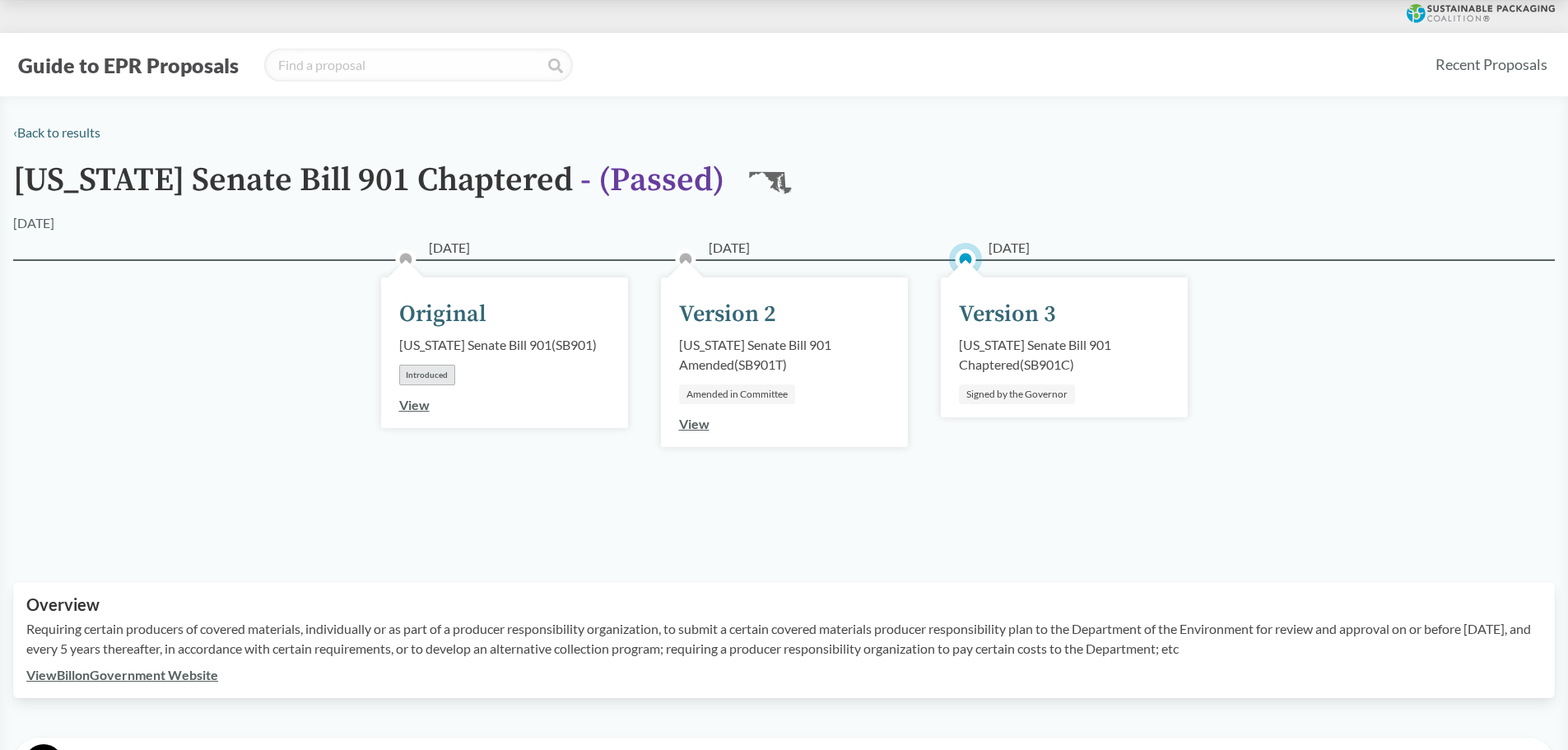
click at [121, 189] on h1 "Maryland Senate Bill 901 Chaptered - ( Passed )" at bounding box center [369, 188] width 711 height 51
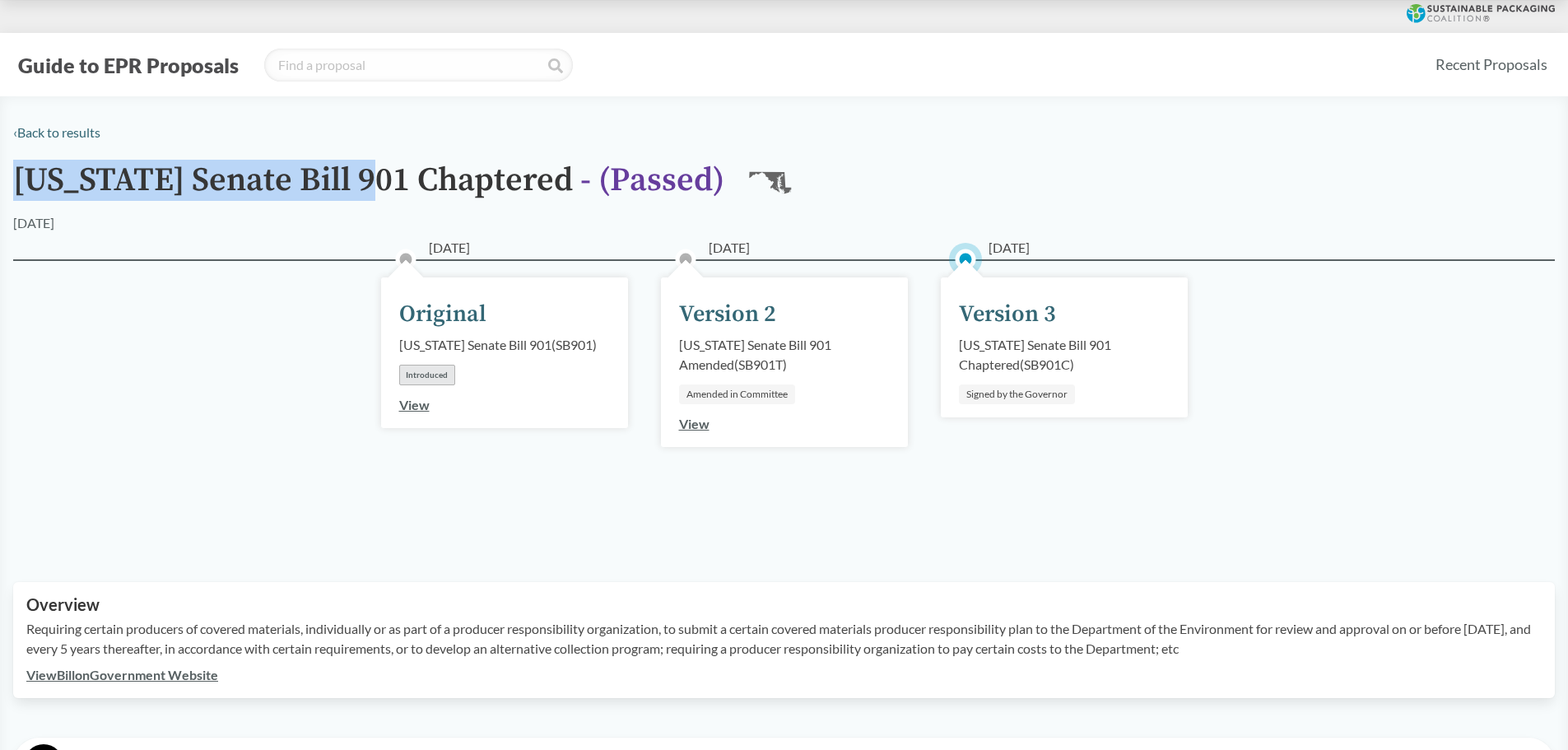
drag, startPoint x: 121, startPoint y: 189, endPoint x: 369, endPoint y: 190, distance: 248.0
click at [369, 190] on h1 "Maryland Senate Bill 901 Chaptered - ( Passed )" at bounding box center [369, 188] width 711 height 51
copy h1 "[US_STATE] Senate Bill 901"
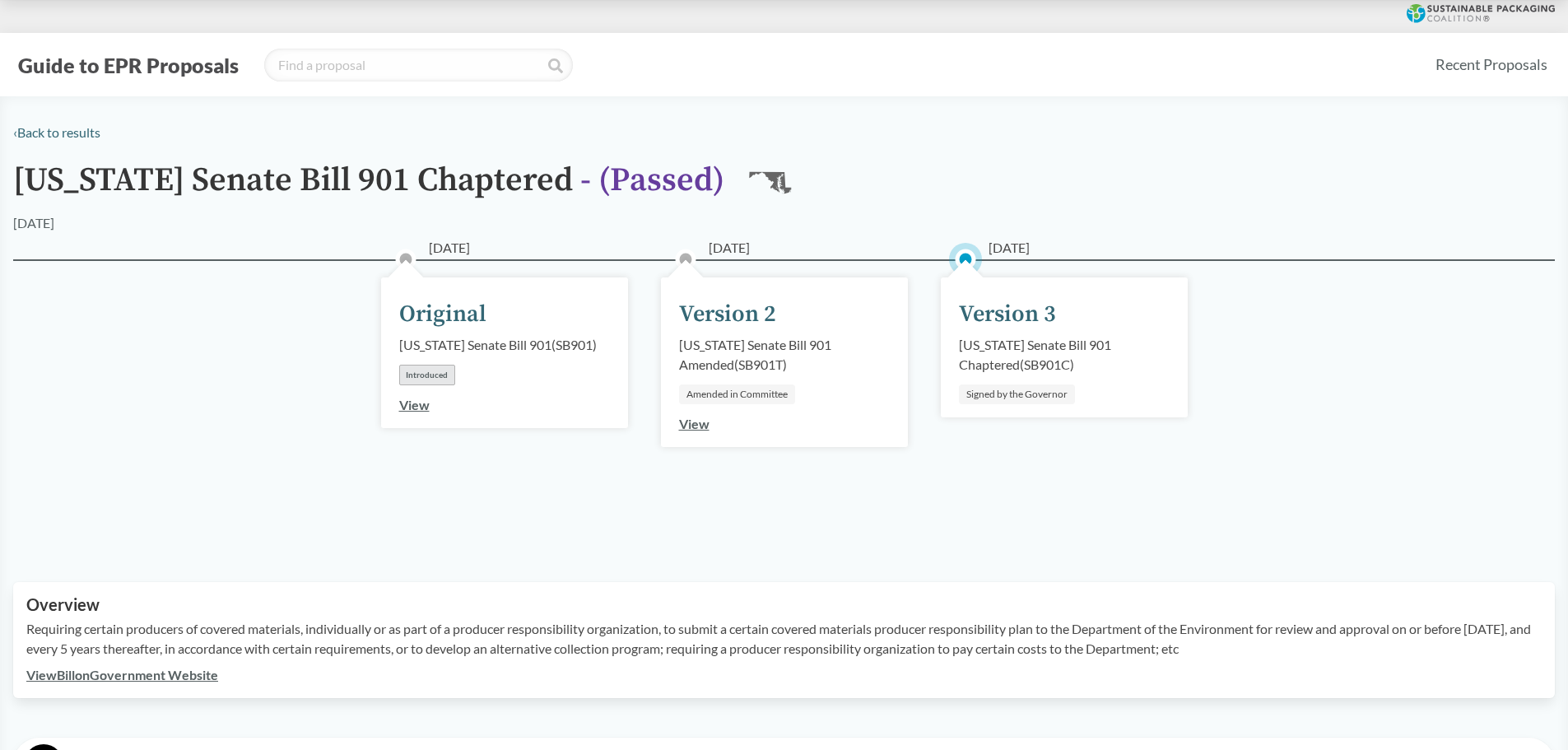
click at [527, 460] on div "01/28/2025 Original Maryland Senate Bill 901 ( SB901 ) Introduced View" at bounding box center [505, 401] width 280 height 202
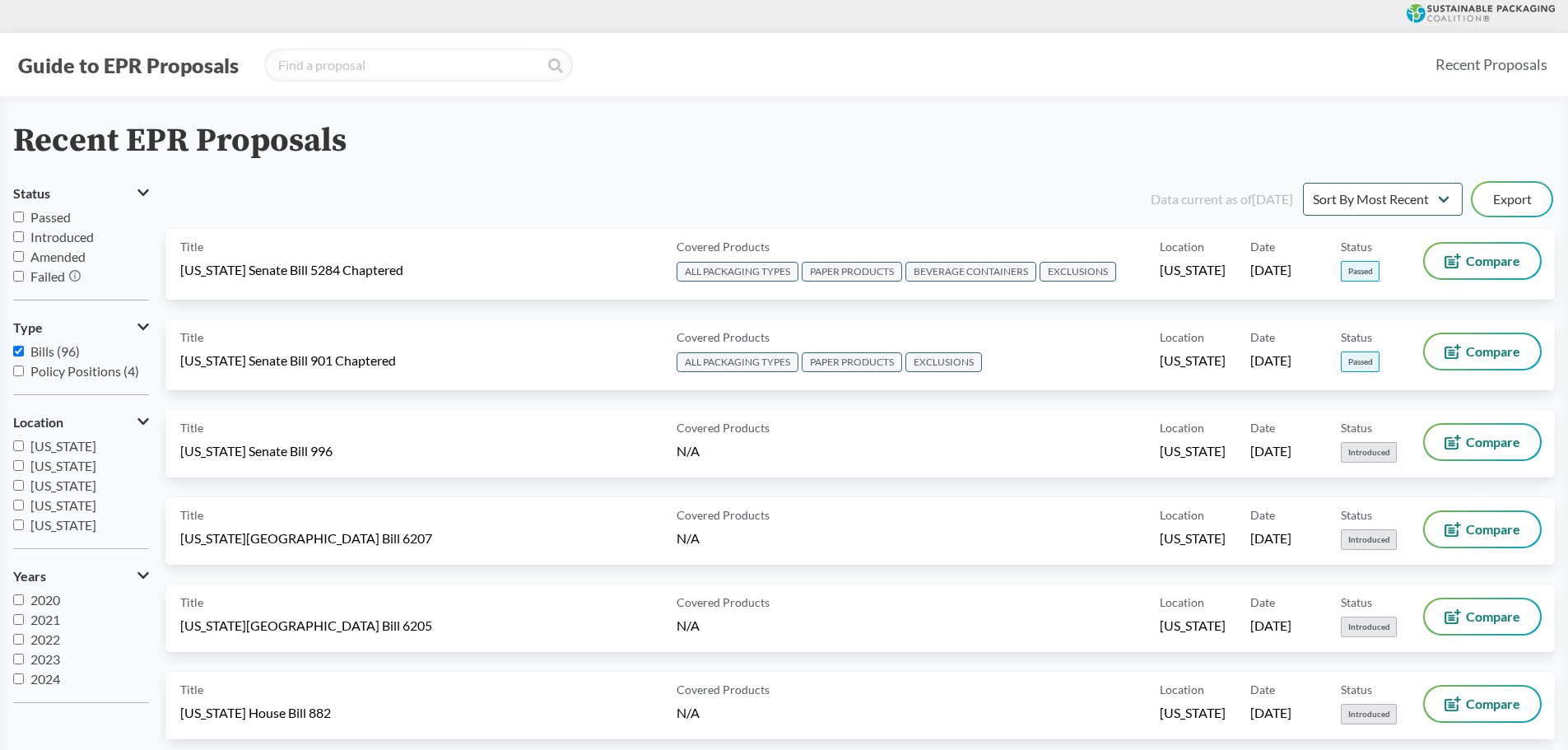
click at [48, 462] on span "[US_STATE]" at bounding box center [63, 465] width 66 height 15
click at [24, 462] on input "[US_STATE]" at bounding box center [19, 465] width 11 height 11
checkbox input "true"
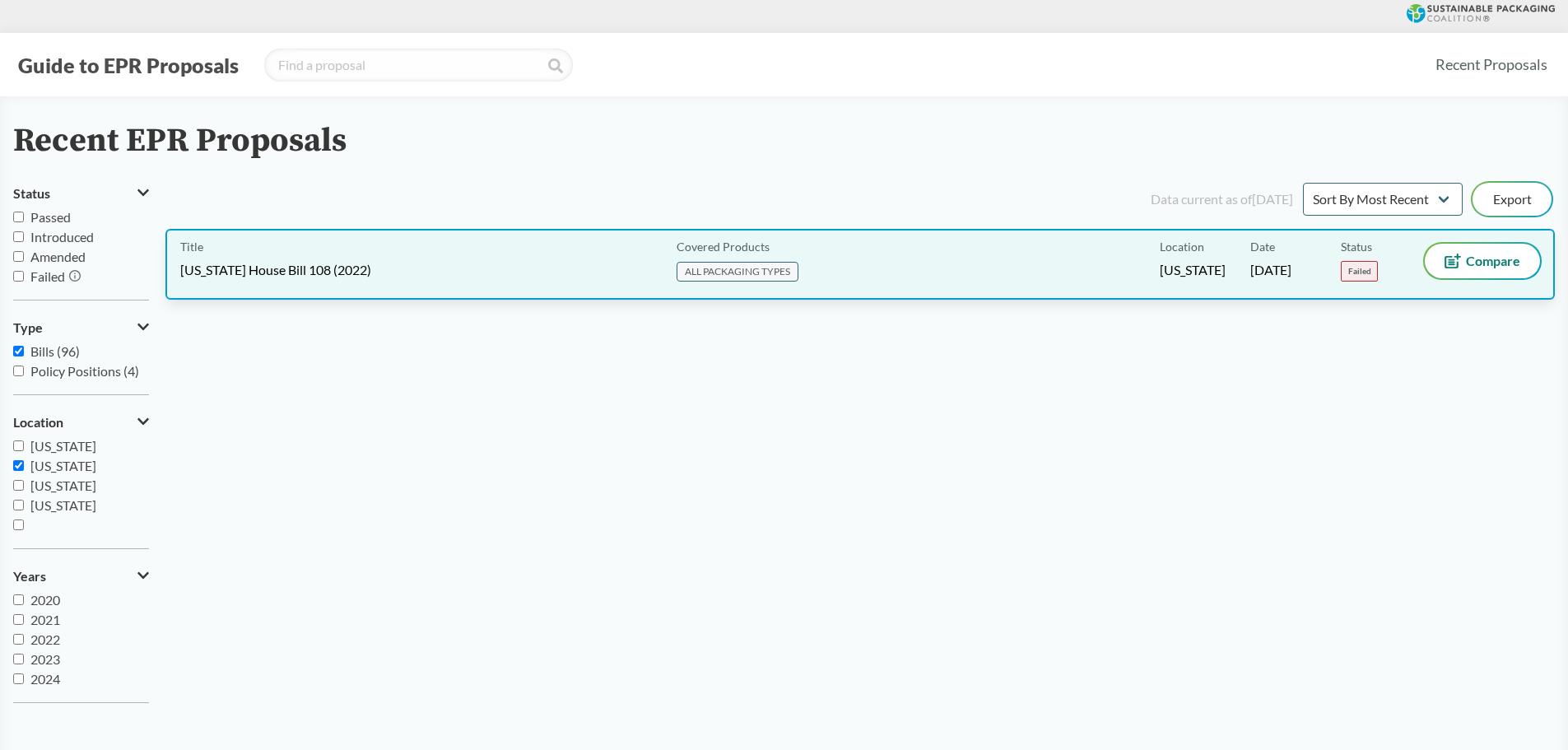
click at [375, 265] on div "Title Kentucky House Bill 108 (2022)" at bounding box center [425, 264] width 489 height 41
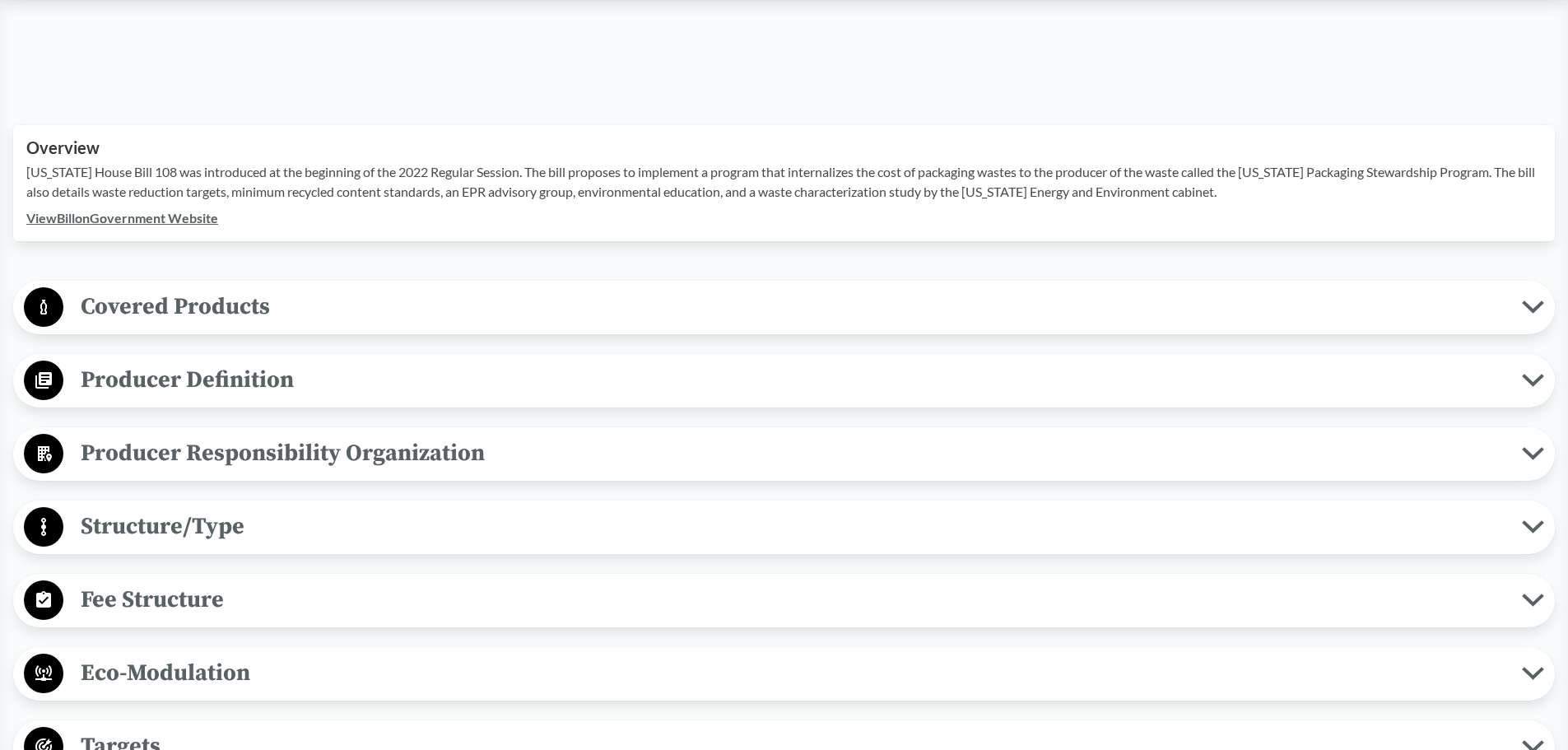
scroll to position [411, 0]
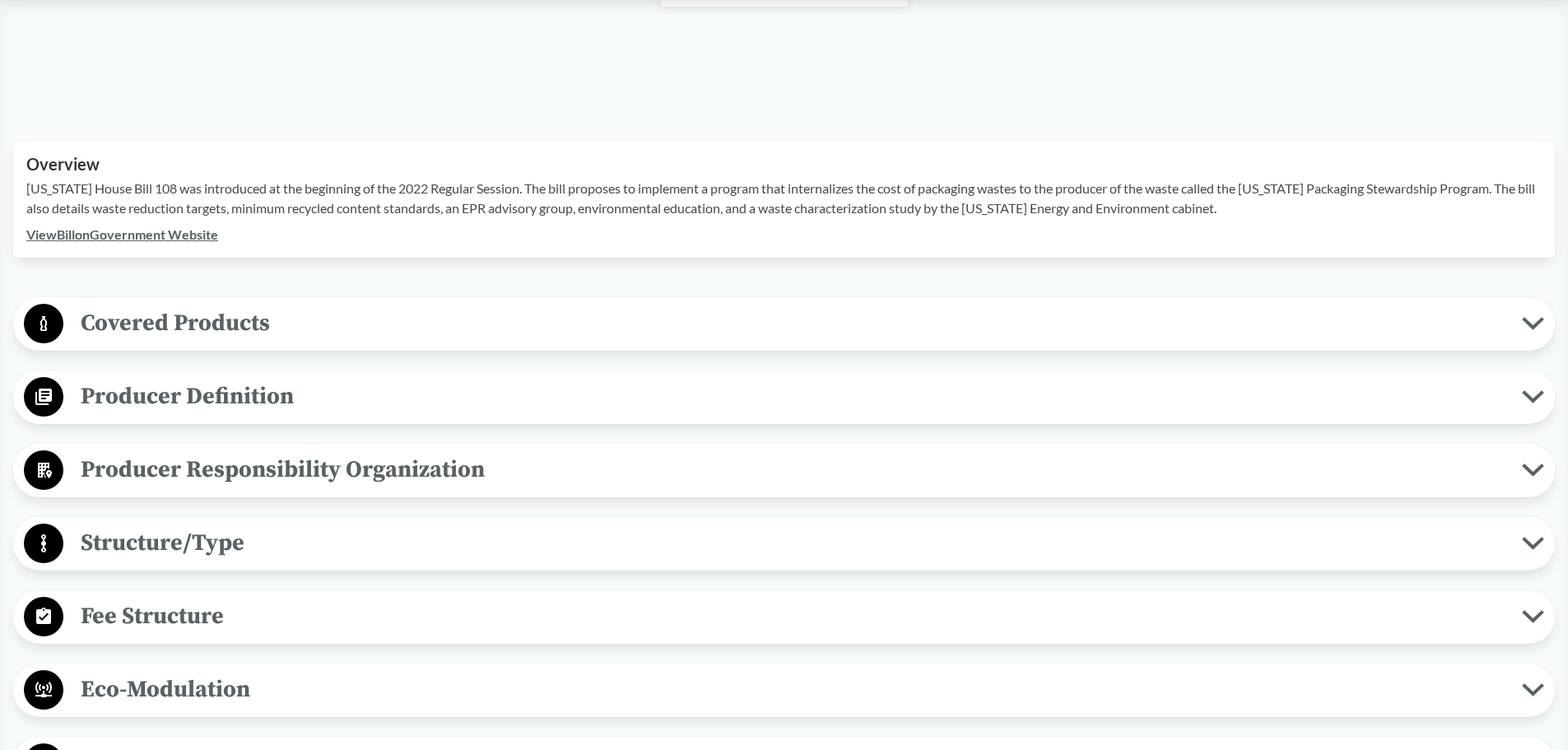
click at [260, 401] on span "Producer Definition" at bounding box center [793, 396] width 1458 height 37
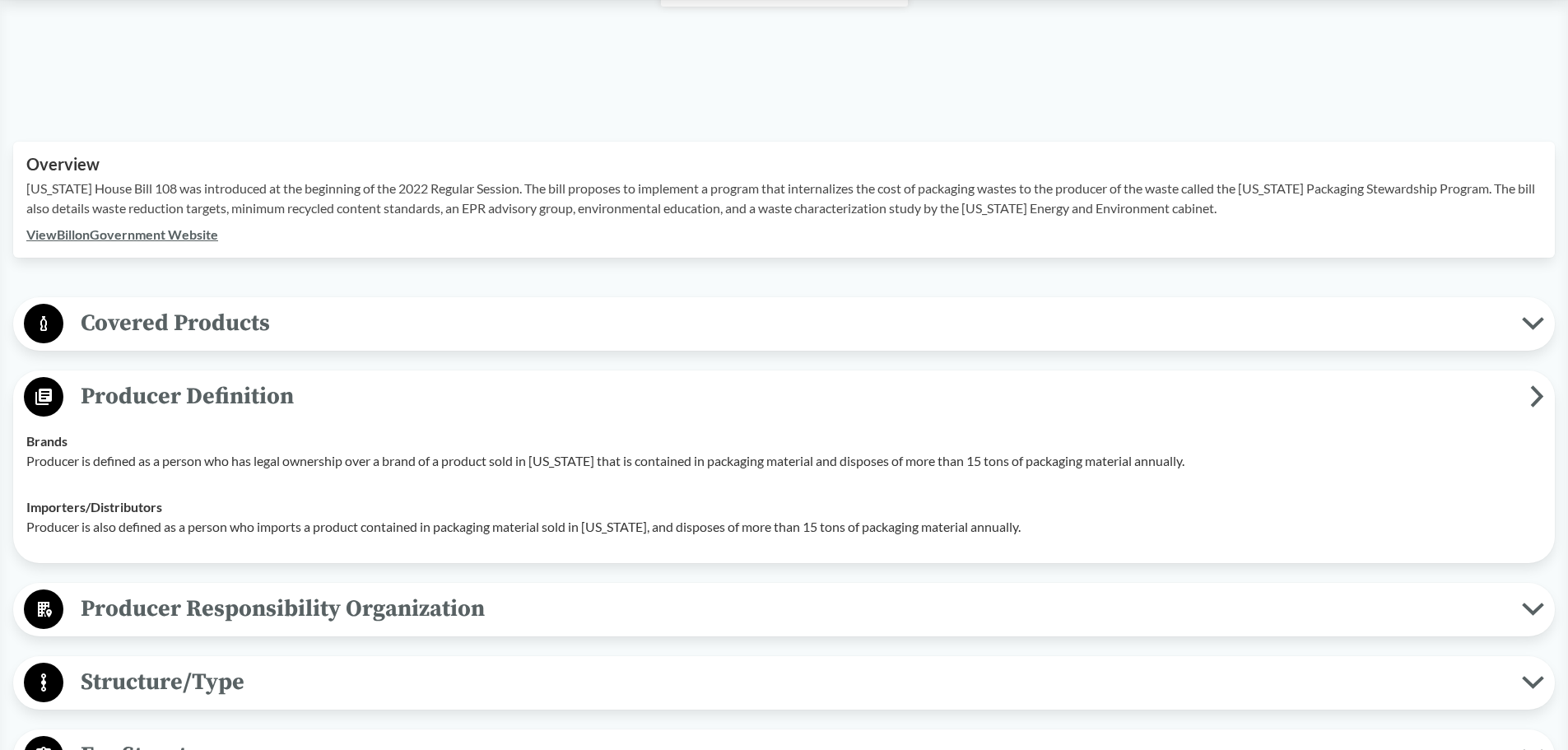
click at [260, 401] on span "Producer Definition" at bounding box center [797, 396] width 1467 height 37
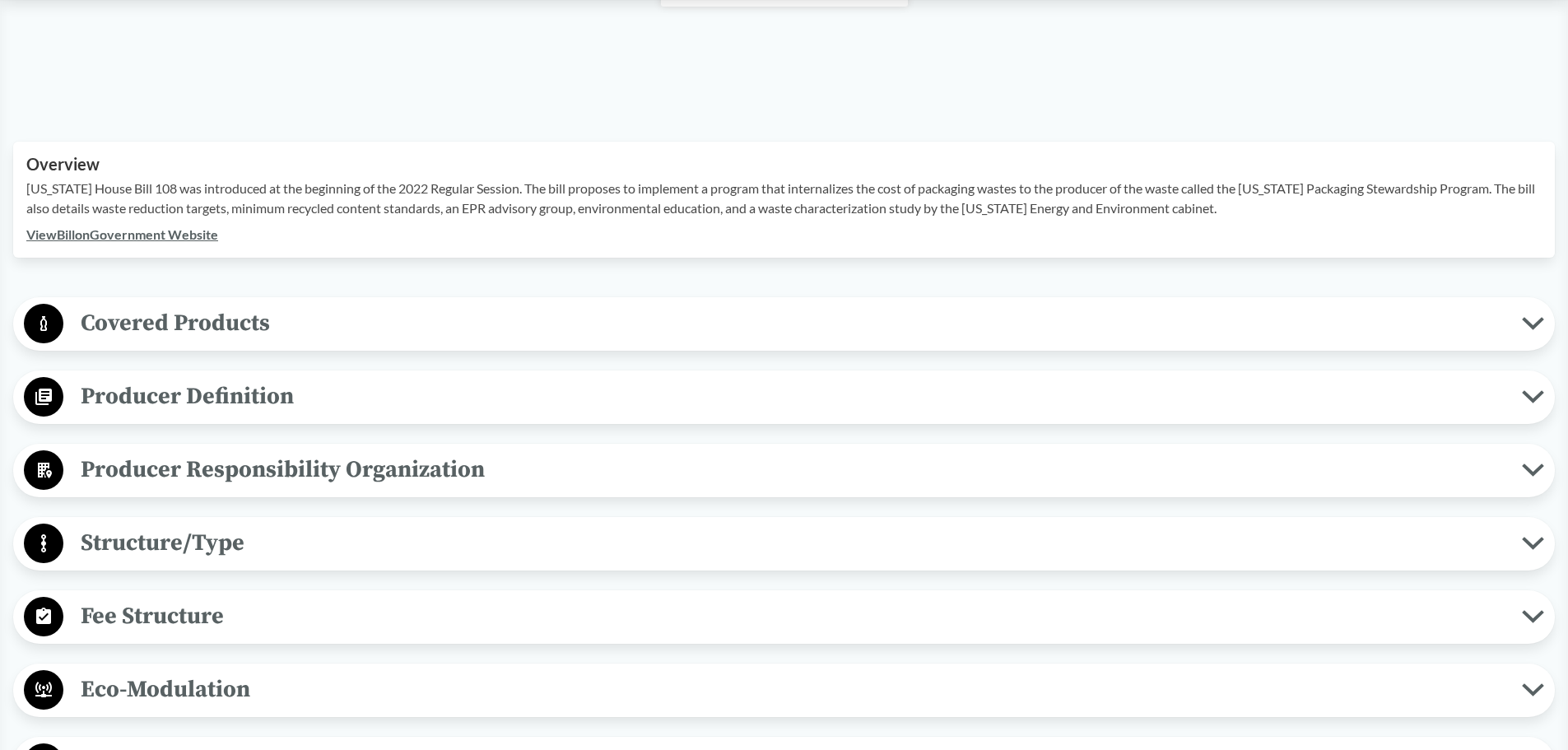
click at [246, 342] on button "Covered Products" at bounding box center [784, 323] width 1530 height 42
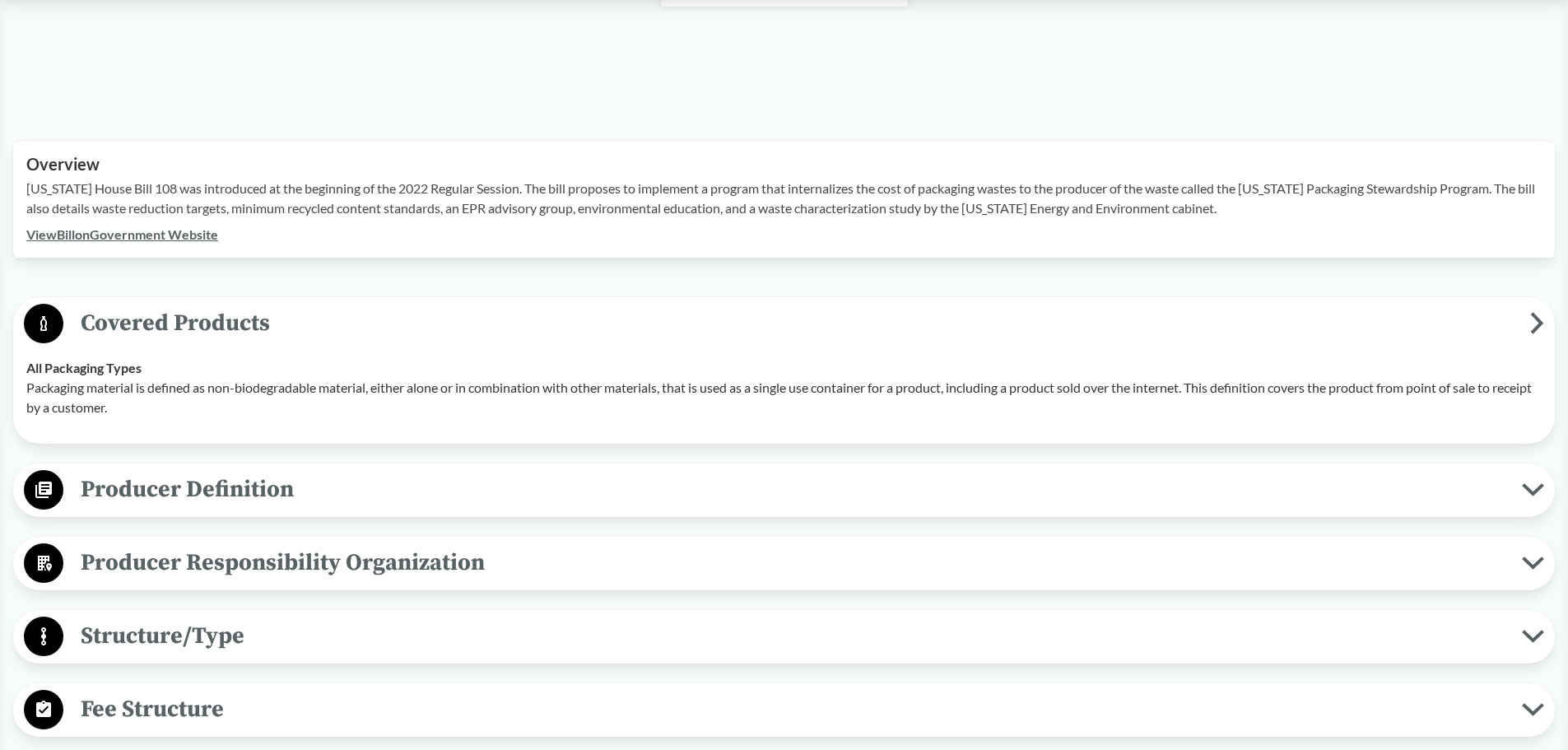
click at [246, 342] on button "Covered Products" at bounding box center [784, 323] width 1530 height 42
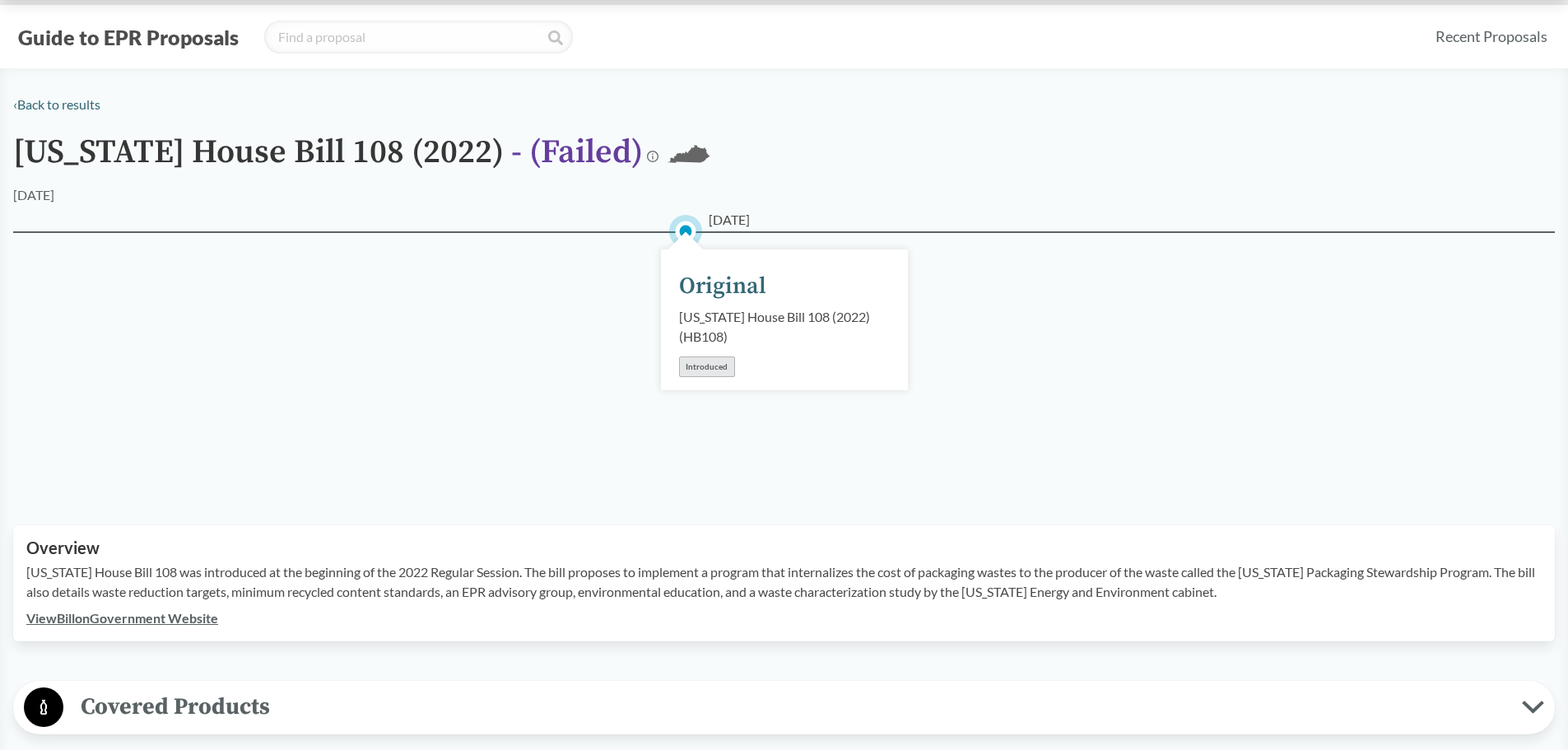
scroll to position [0, 0]
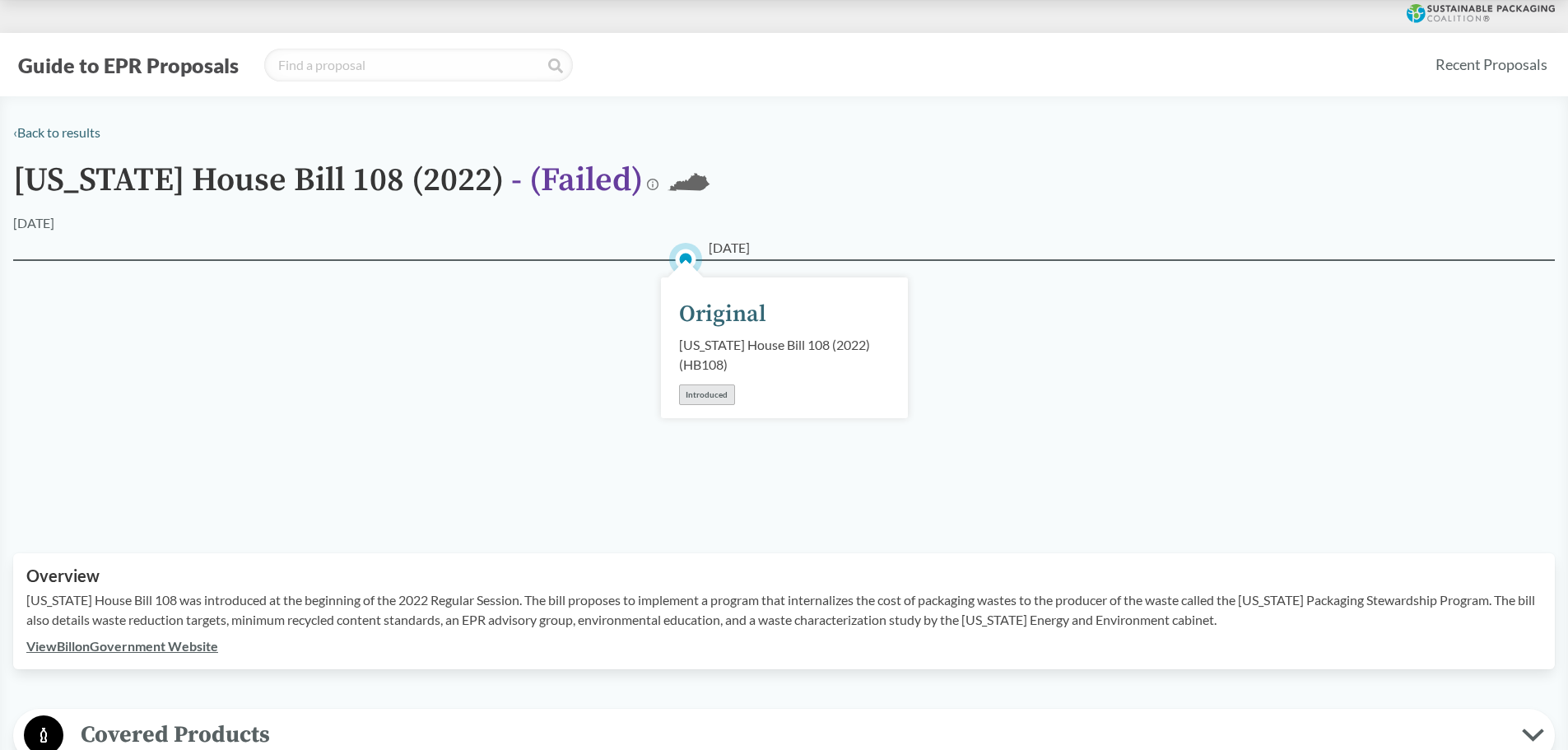
click at [727, 395] on div "Introduced" at bounding box center [707, 394] width 56 height 21
click at [709, 349] on div "Kentucky House Bill 108 (2022) ( HB108 )" at bounding box center [784, 355] width 211 height 40
drag, startPoint x: 709, startPoint y: 349, endPoint x: 808, endPoint y: 351, distance: 99.0
click at [808, 351] on div "Kentucky House Bill 108 (2022) ( HB108 )" at bounding box center [784, 355] width 211 height 40
copy div "Kentucky House Bill 108"
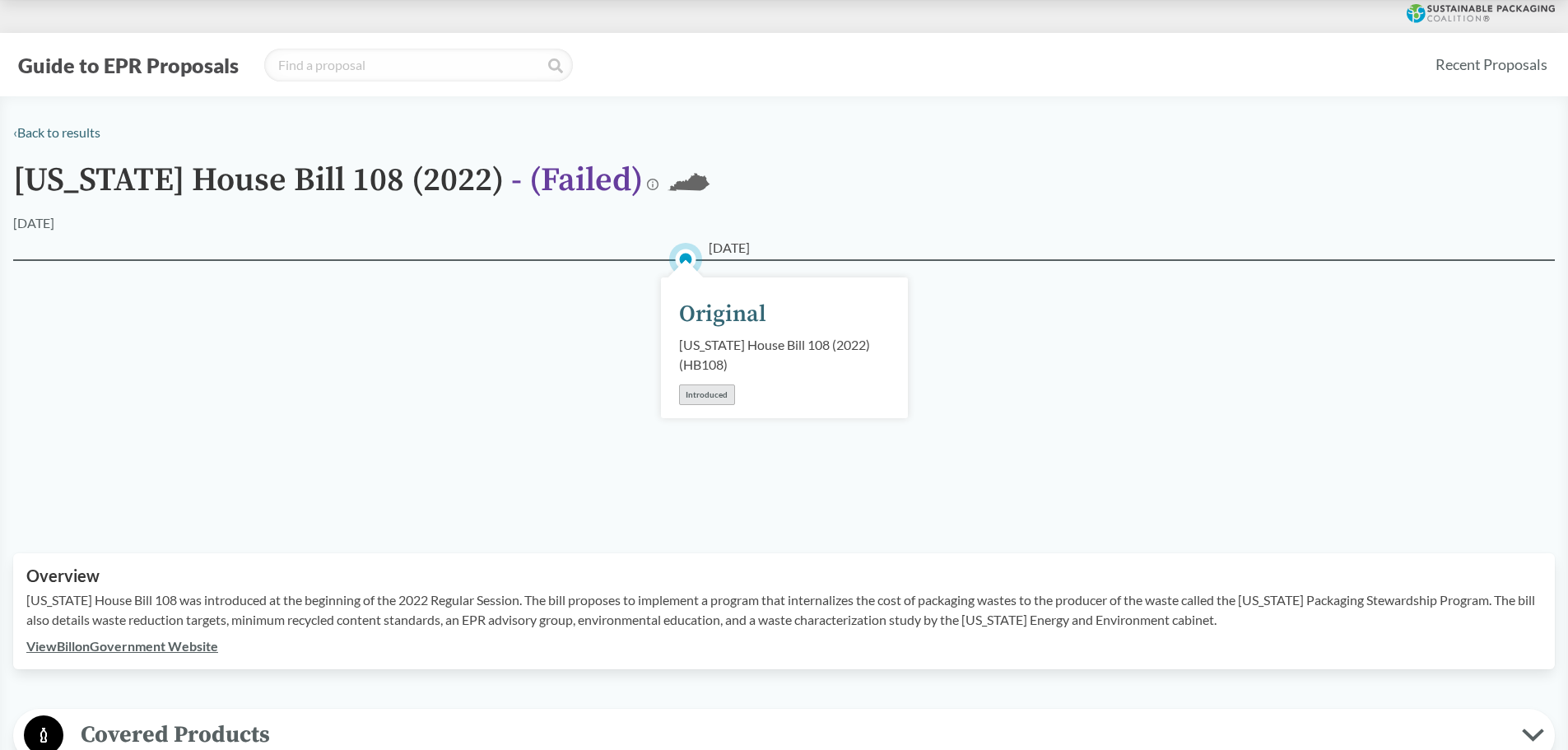
click at [534, 370] on div "01/04/2022 Original Kentucky House Bill 108 (2022) ( HB108 ) Introduced" at bounding box center [784, 386] width 1541 height 254
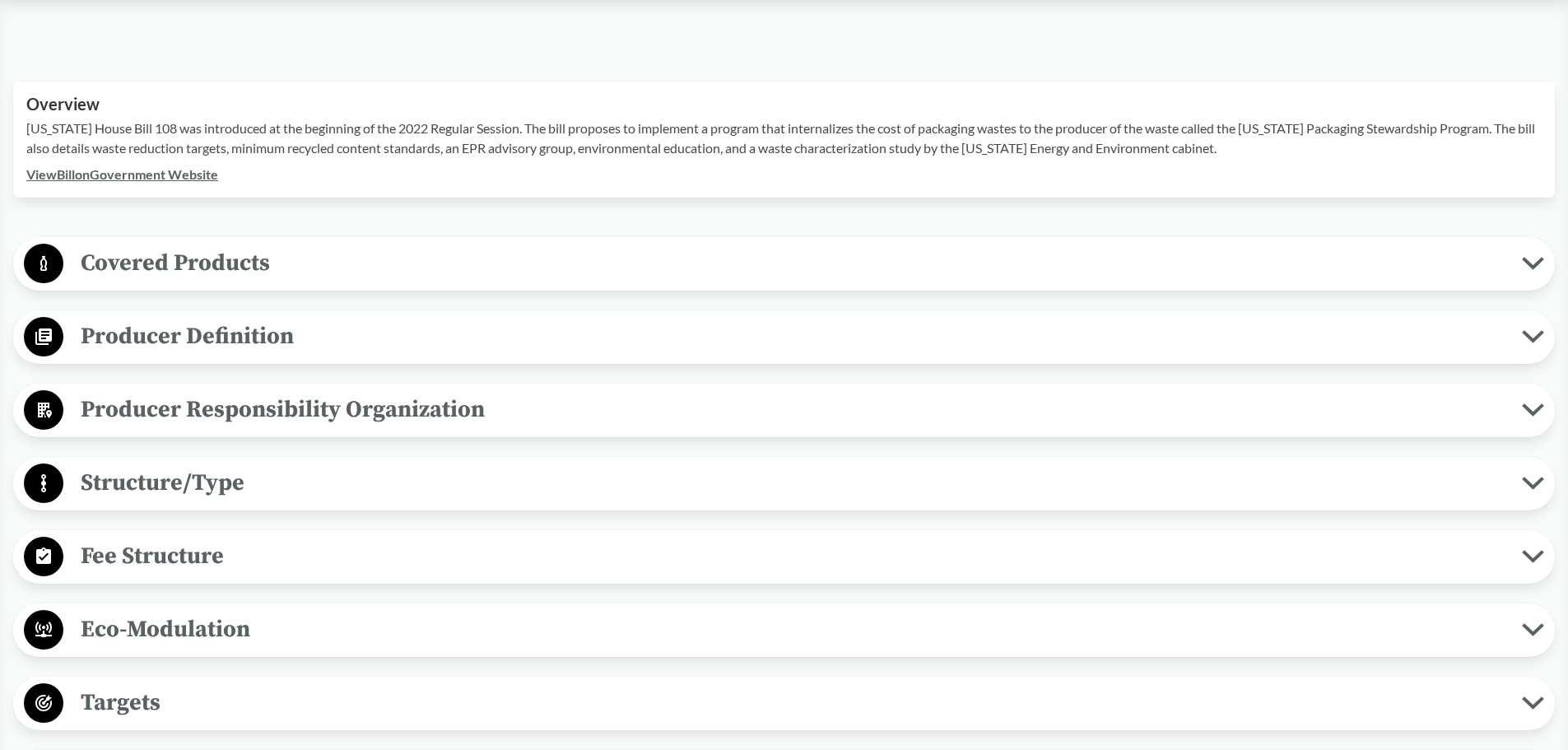
scroll to position [494, 0]
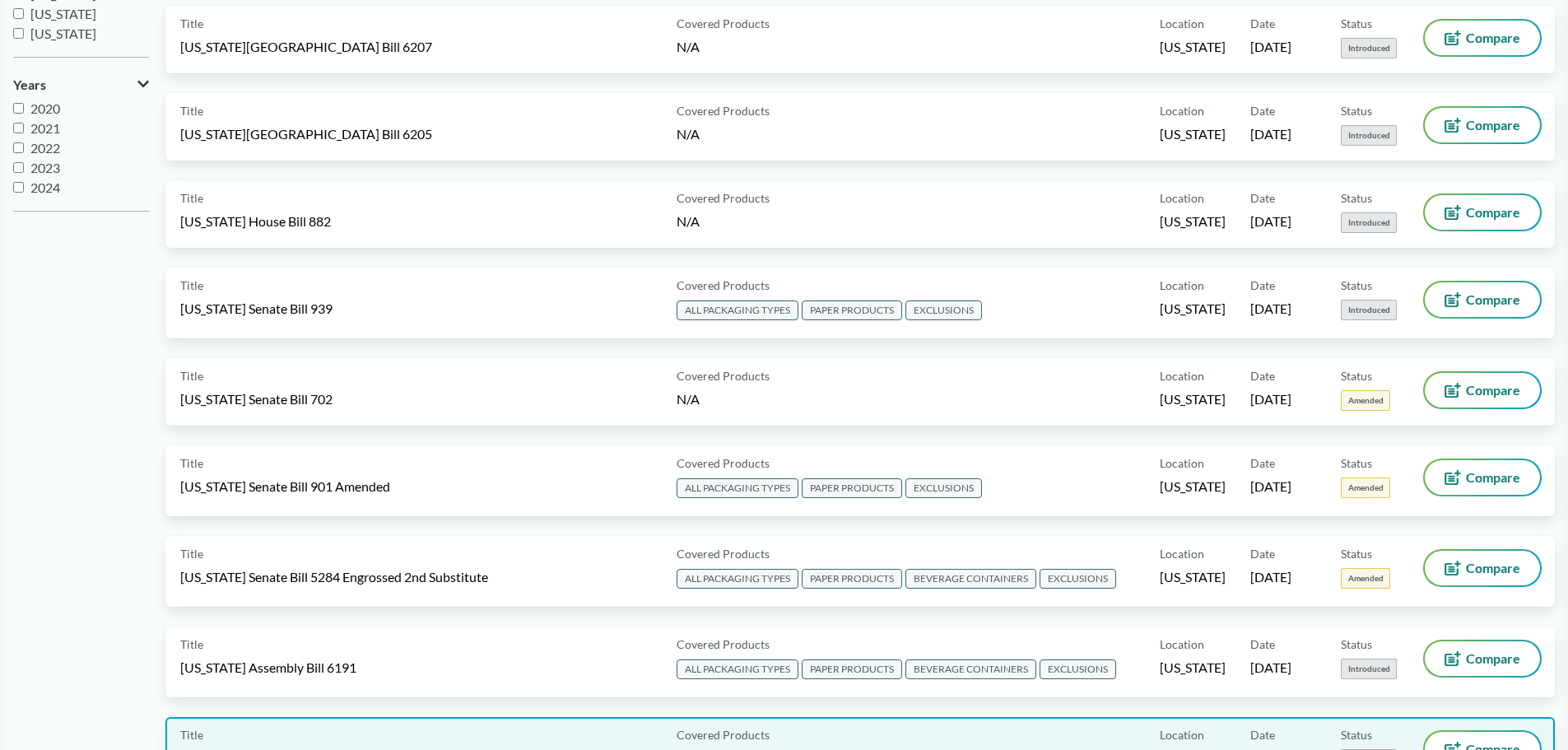
scroll to position [494, 0]
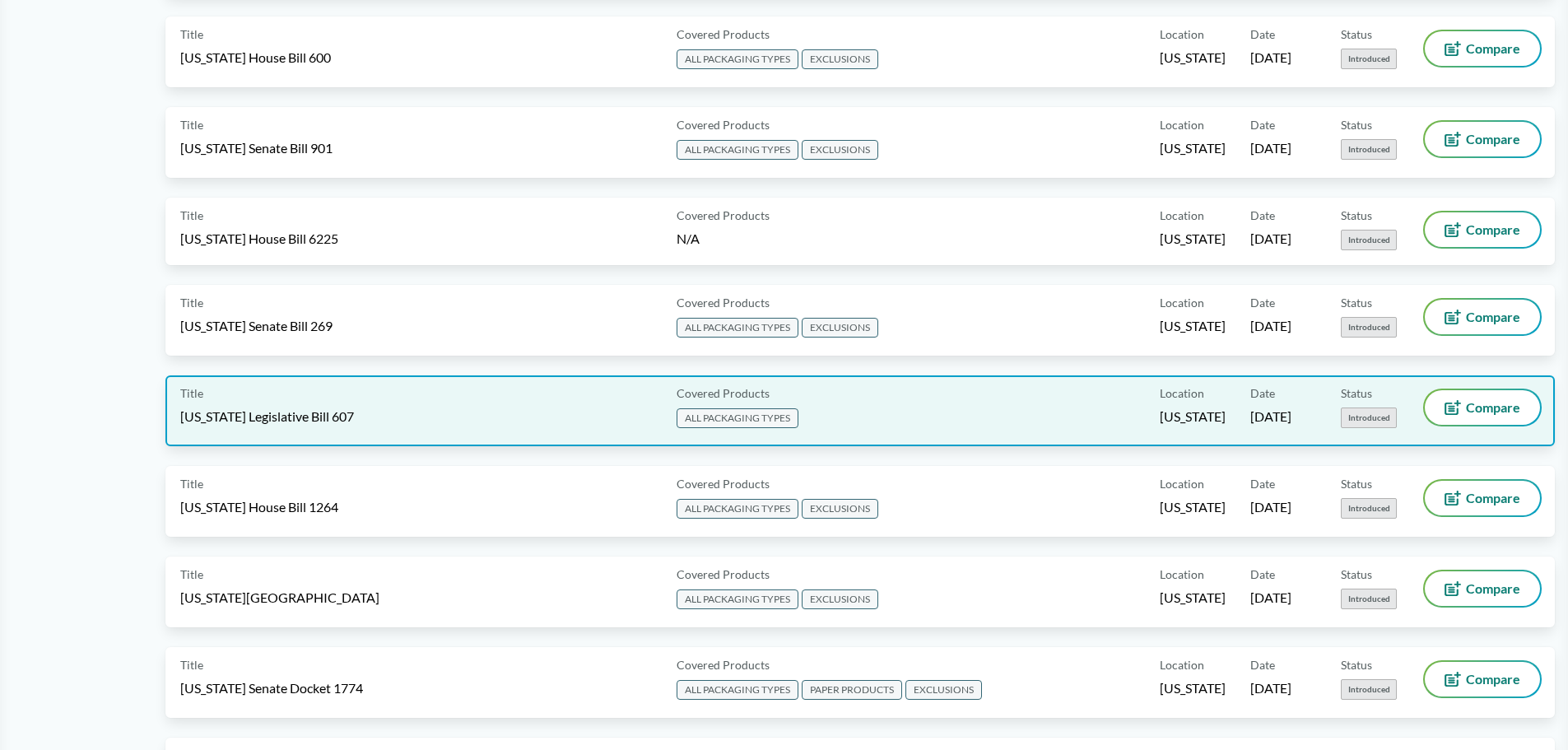
scroll to position [1399, 0]
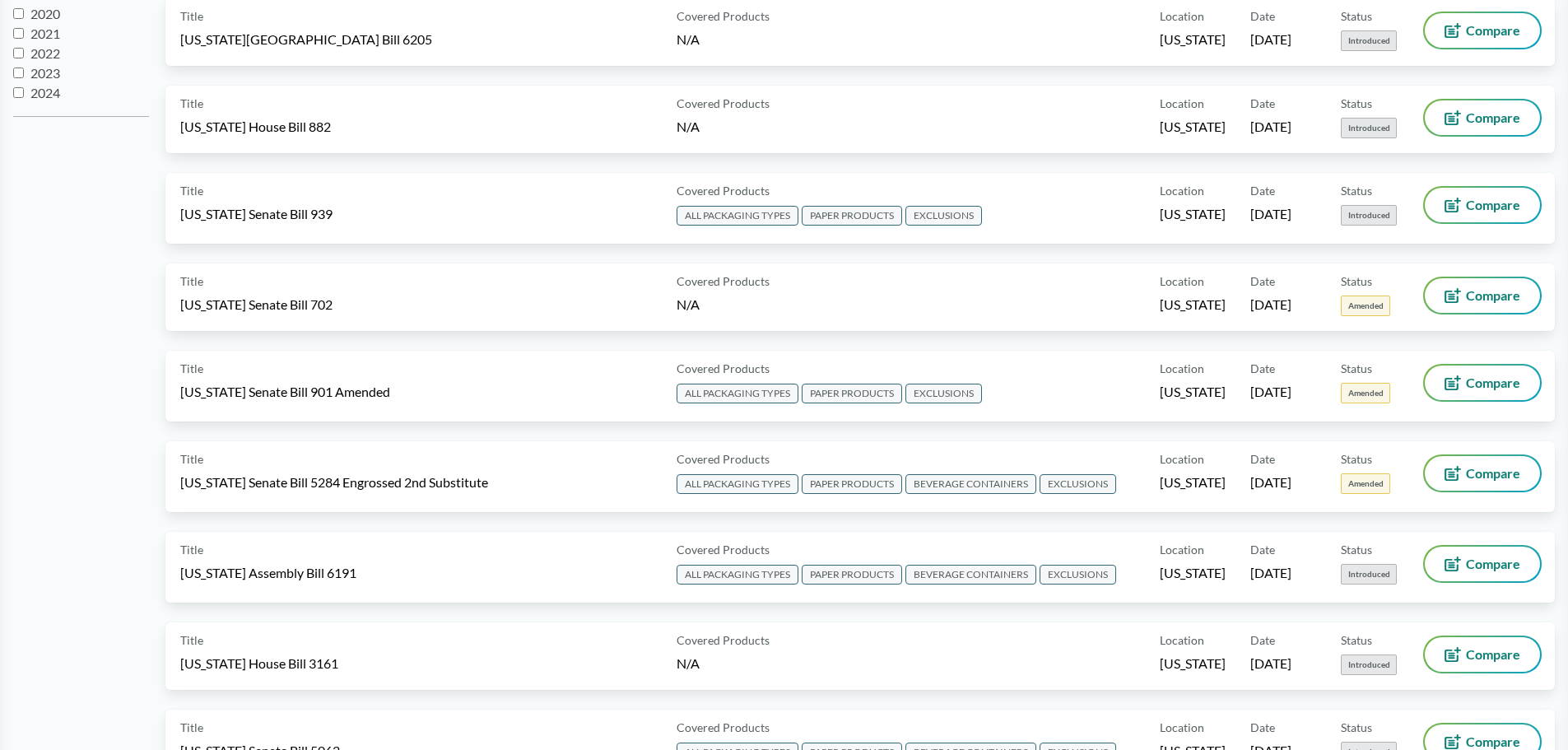
scroll to position [332, 0]
